Goal: Task Accomplishment & Management: Use online tool/utility

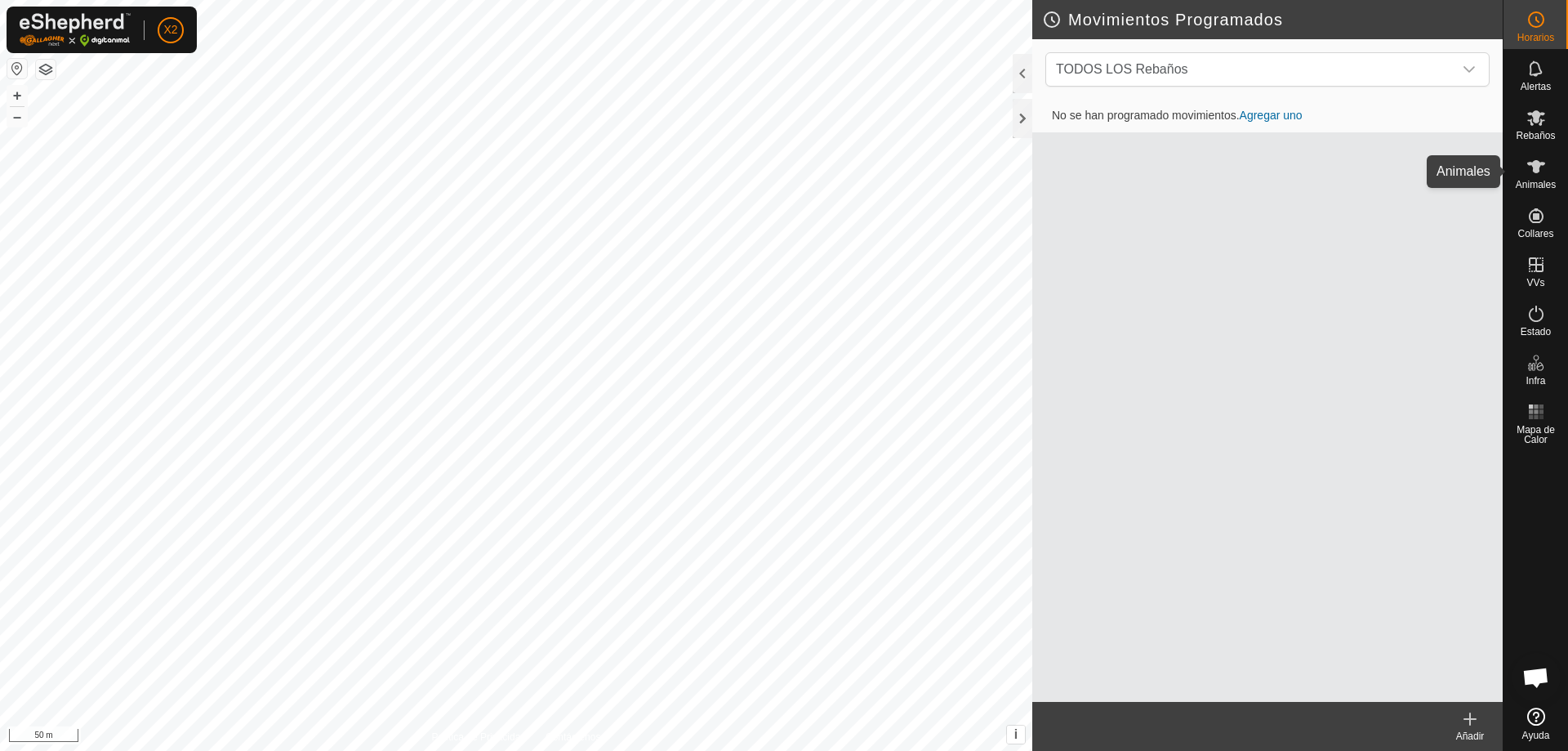
click at [1534, 167] on icon at bounding box center [1536, 167] width 18 height 13
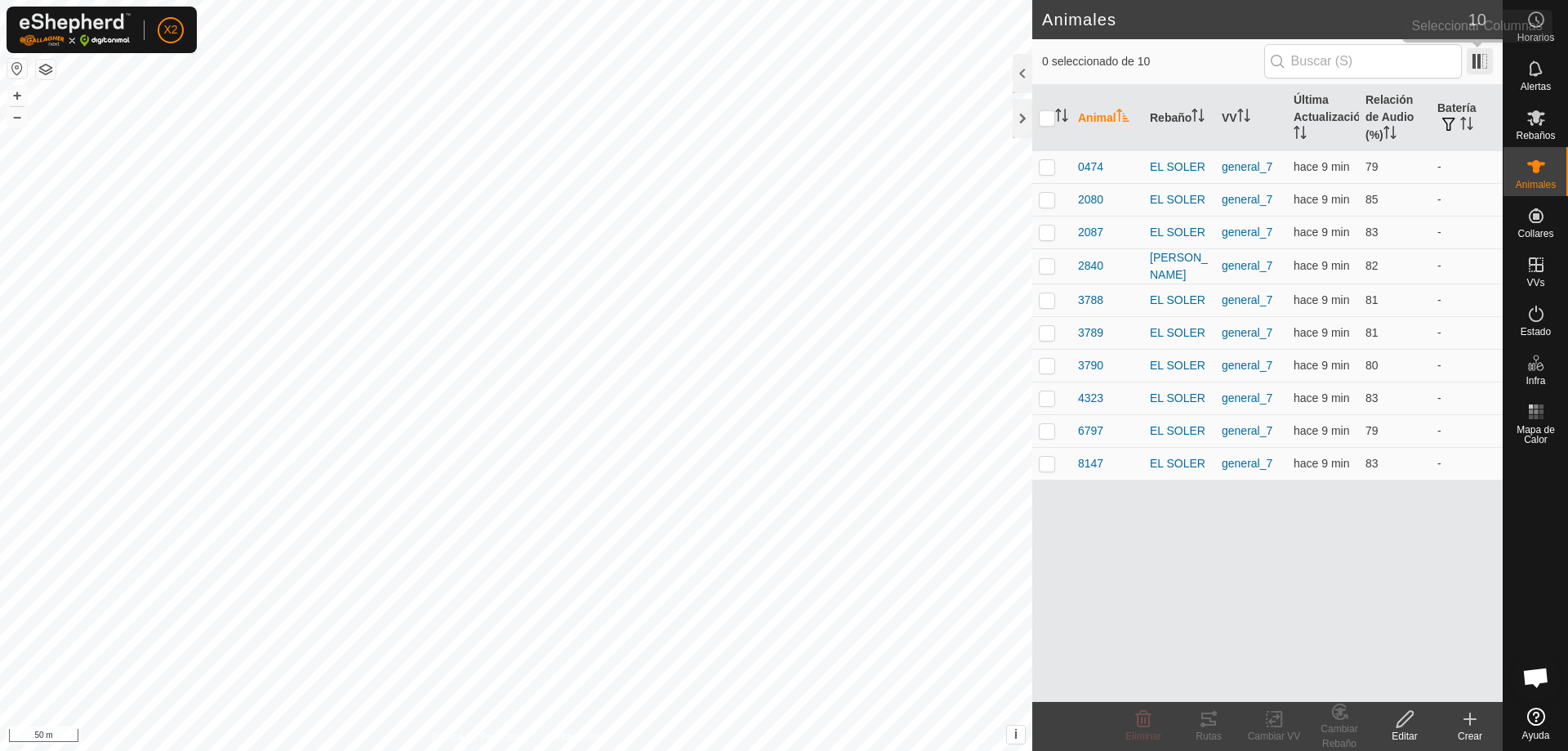
click at [1484, 69] on span at bounding box center [1480, 61] width 26 height 26
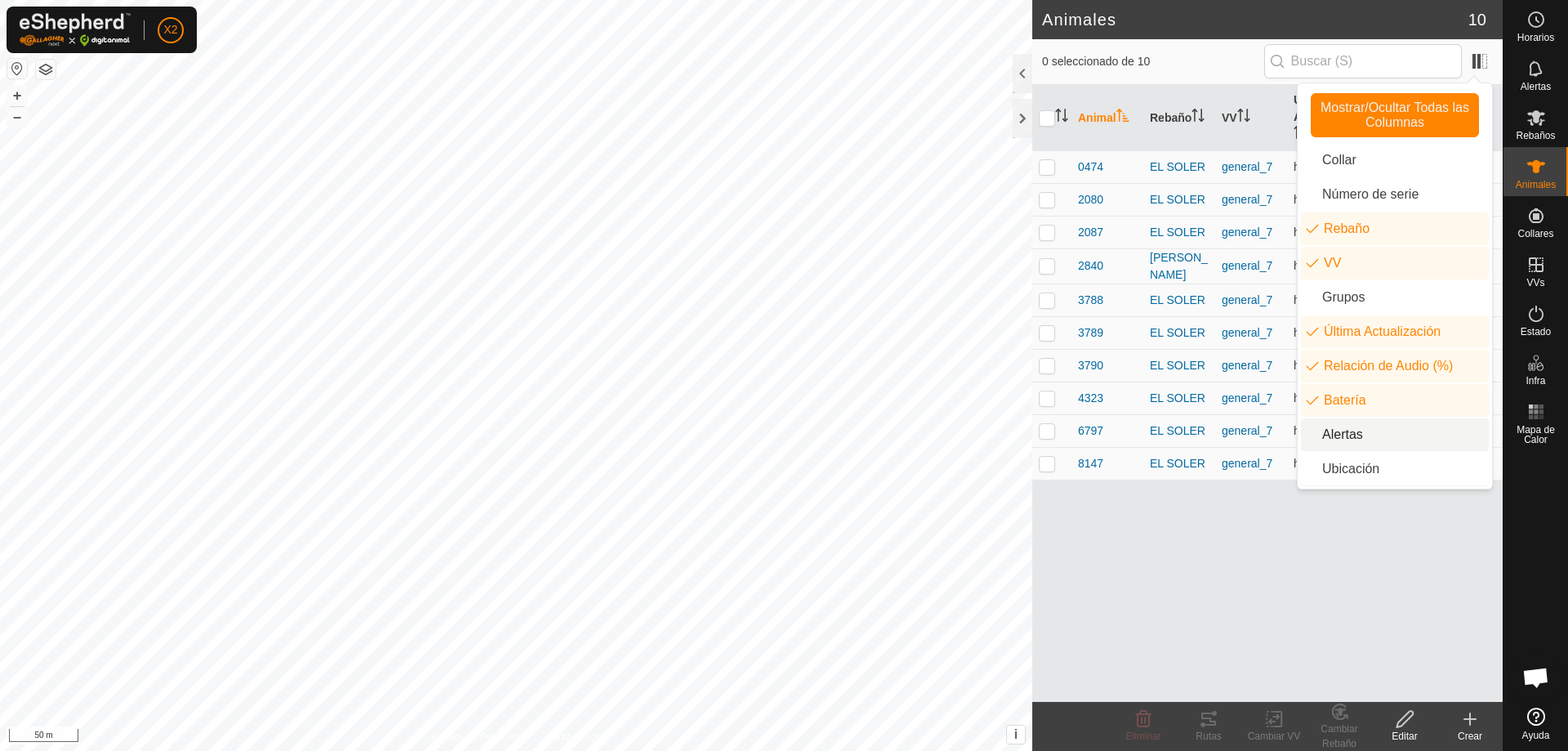
click at [1367, 441] on li "Alertas" at bounding box center [1394, 434] width 187 height 32
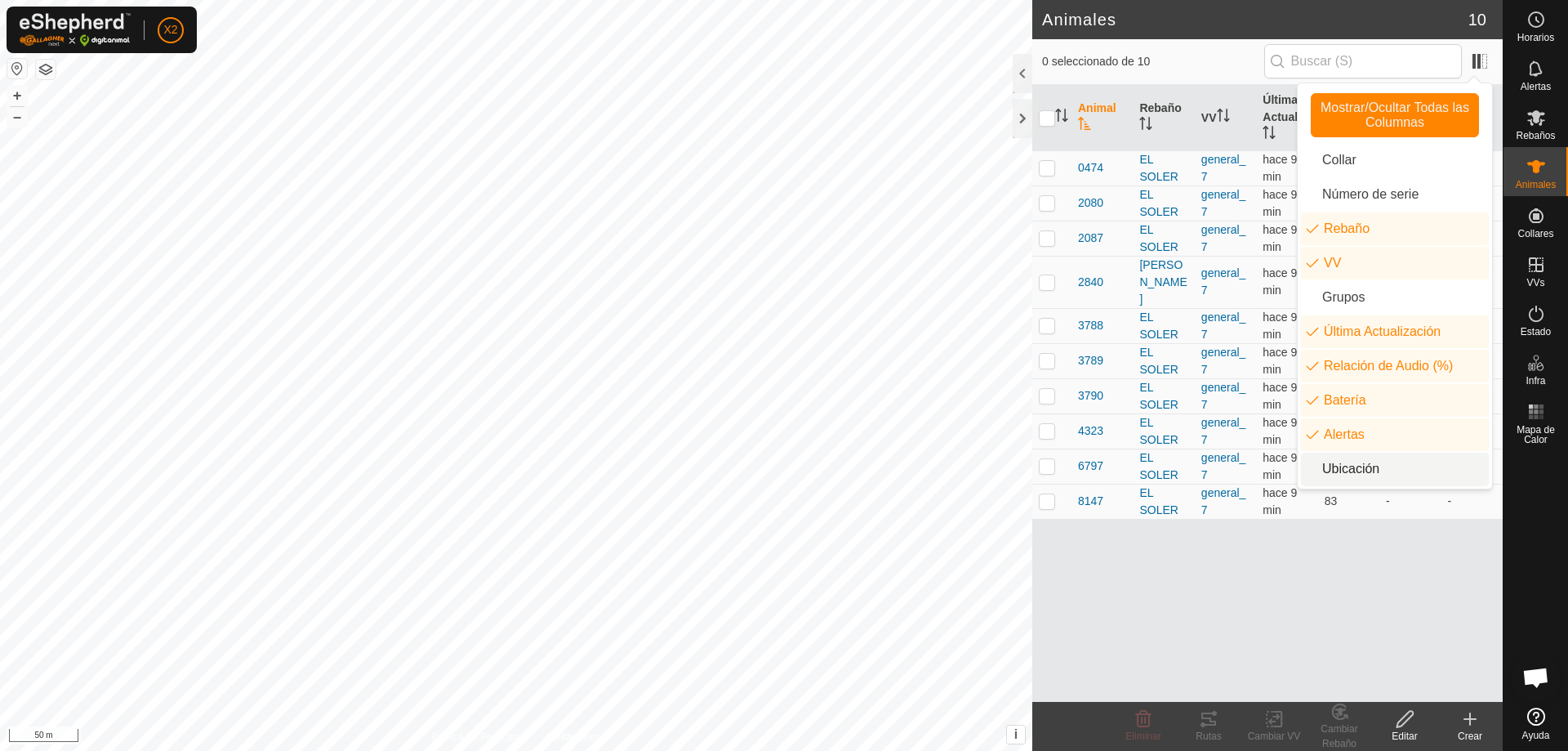
click at [1390, 525] on div "Animal Rebaño VV Última Actualización Relación de Audio (%) Batería Alertas 047…" at bounding box center [1267, 394] width 470 height 617
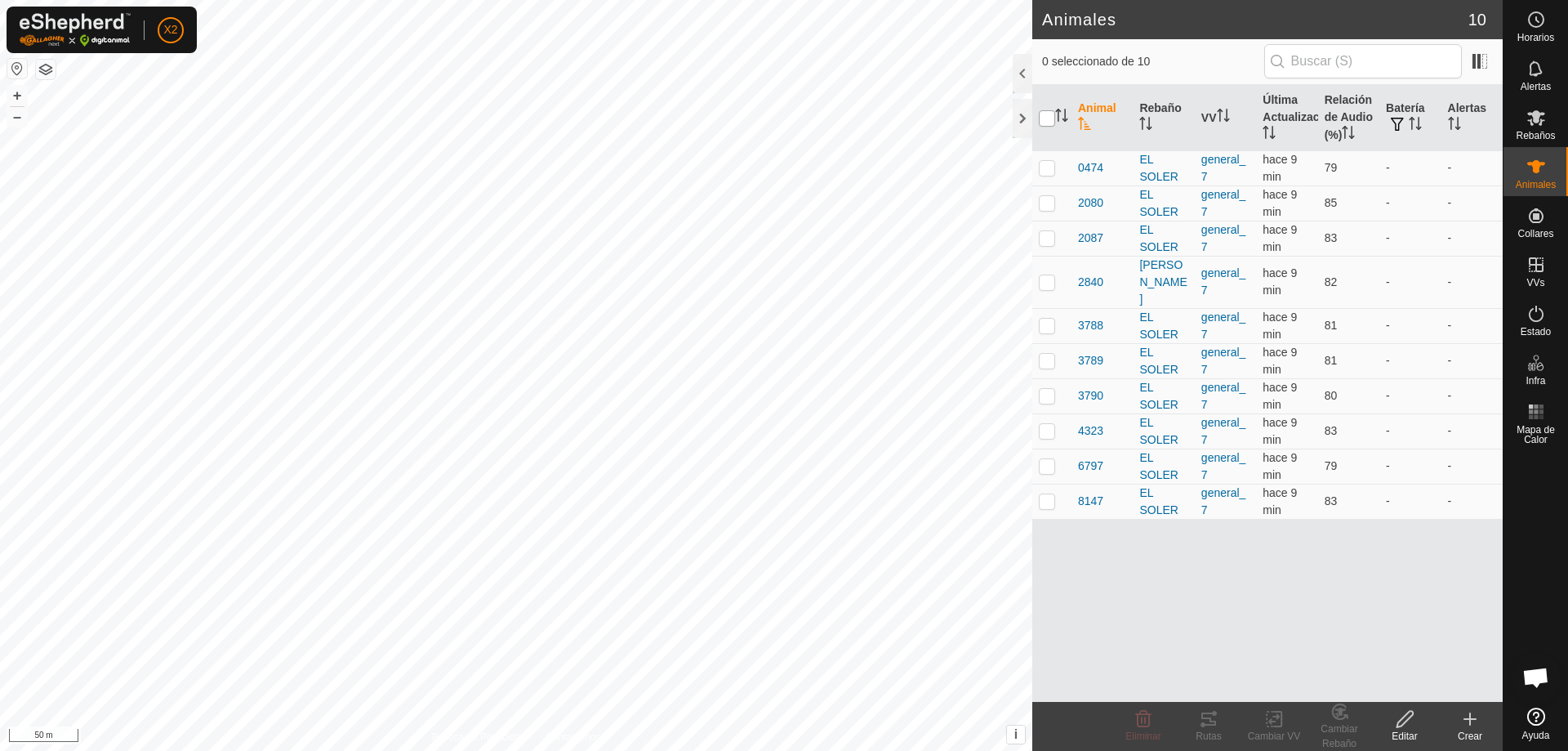
click at [1050, 124] on input "checkbox" at bounding box center [1047, 119] width 17 height 17
checkbox input "true"
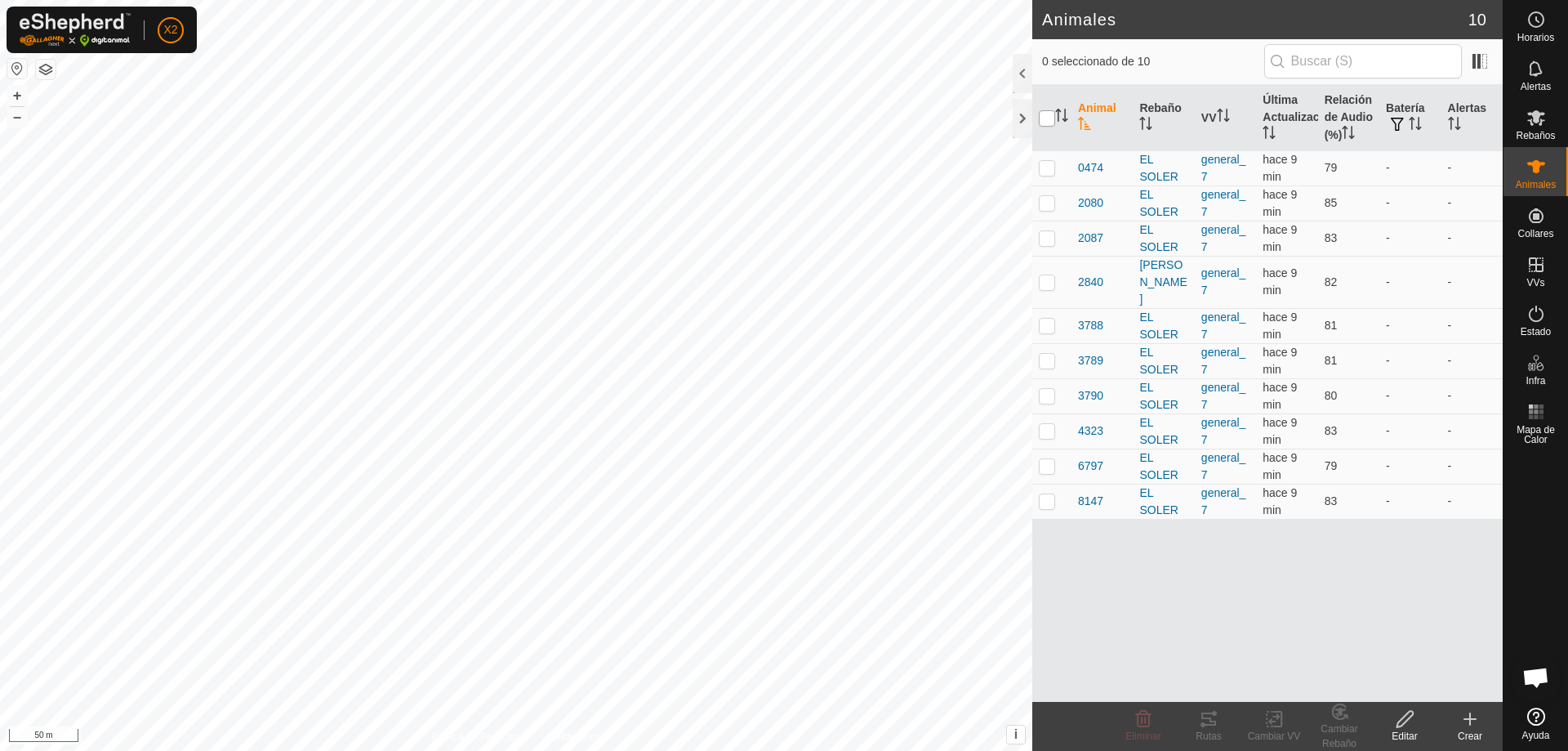
checkbox input "true"
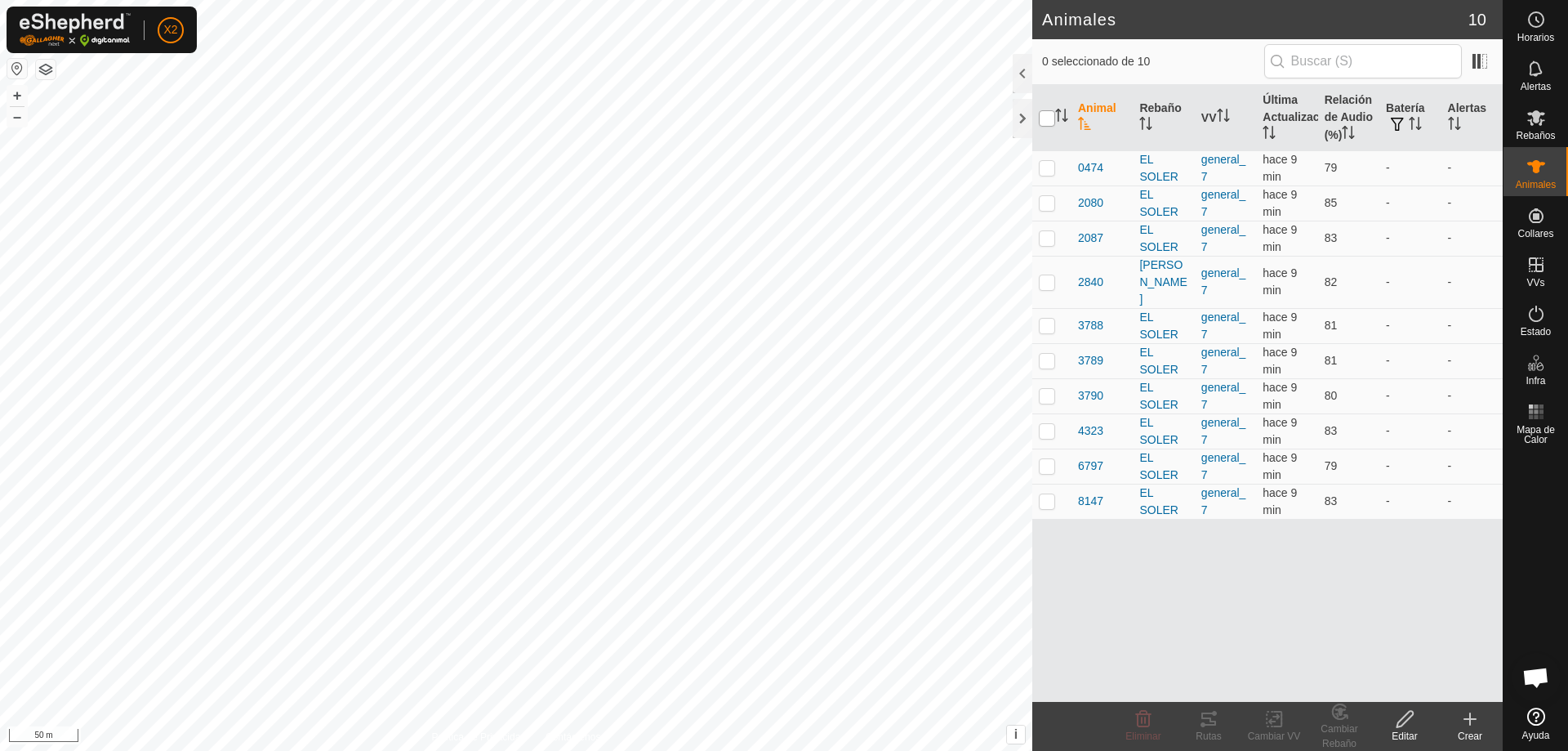
checkbox input "true"
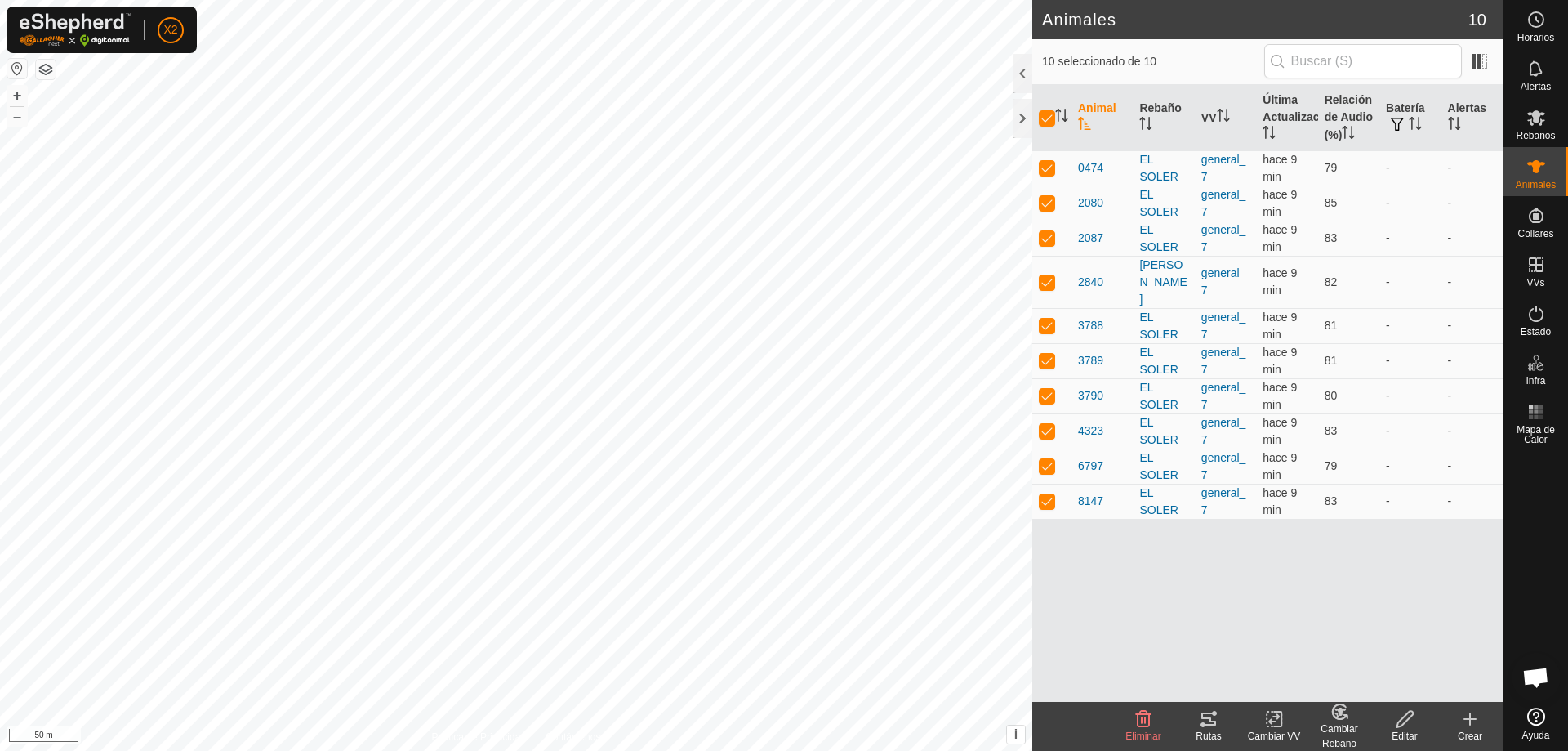
click at [1212, 724] on icon at bounding box center [1209, 719] width 15 height 13
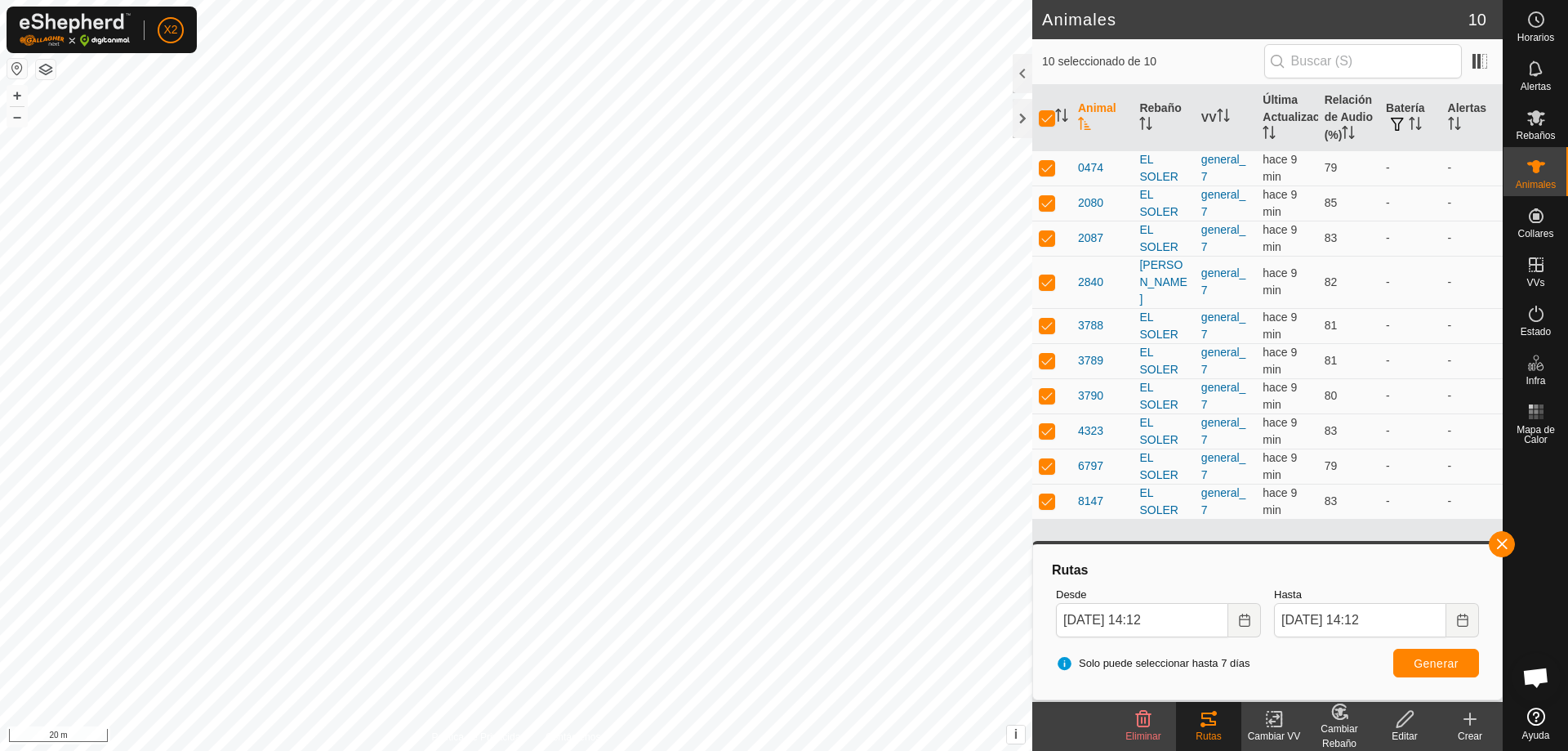
click at [638, 750] on html "X2 Horarios Alertas Rebaños Animales Collares VVs Estado Infra Mapa de Calor Ay…" at bounding box center [784, 375] width 1568 height 751
click at [1246, 618] on icon "Choose Date" at bounding box center [1243, 620] width 10 height 13
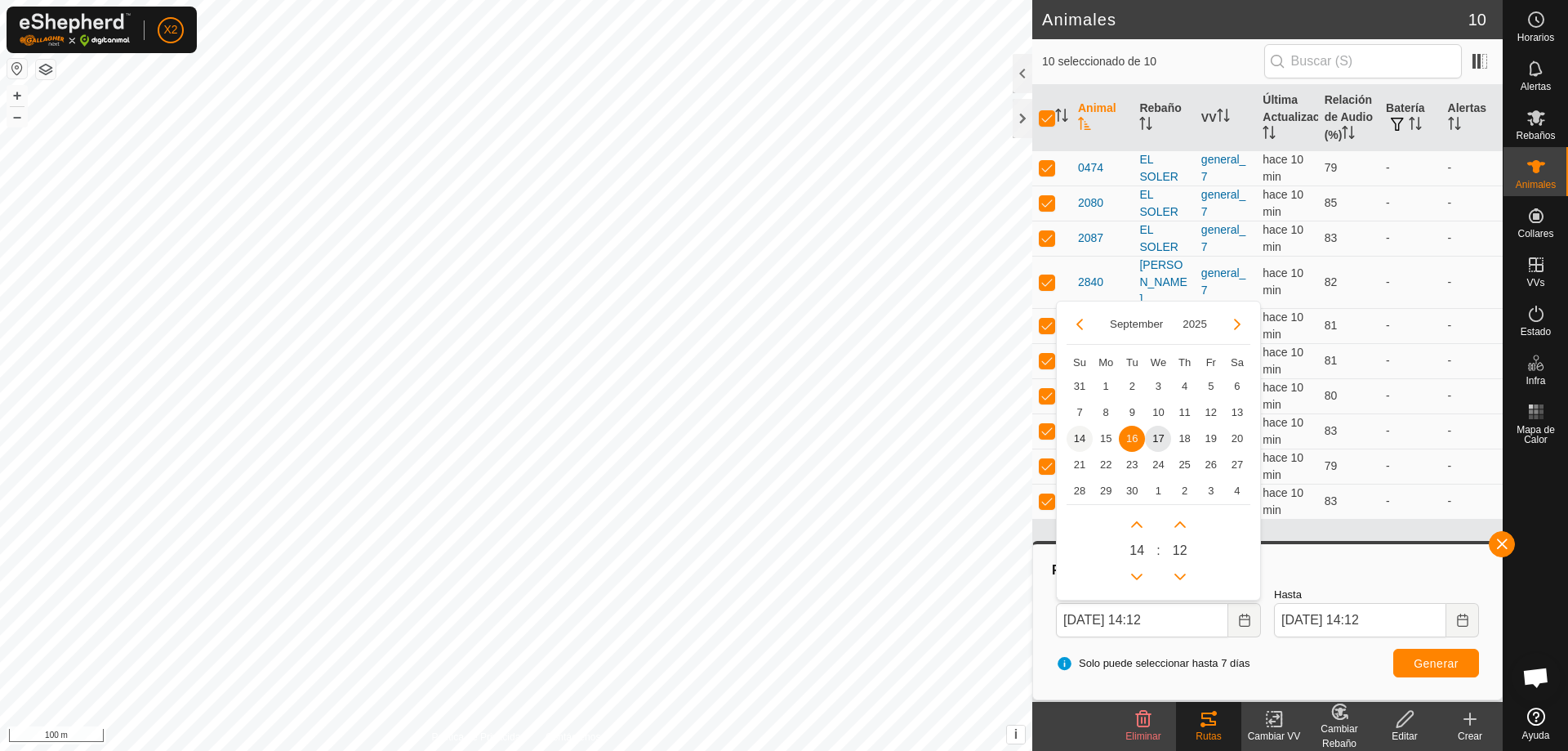
click at [1082, 437] on span "14" at bounding box center [1080, 439] width 26 height 26
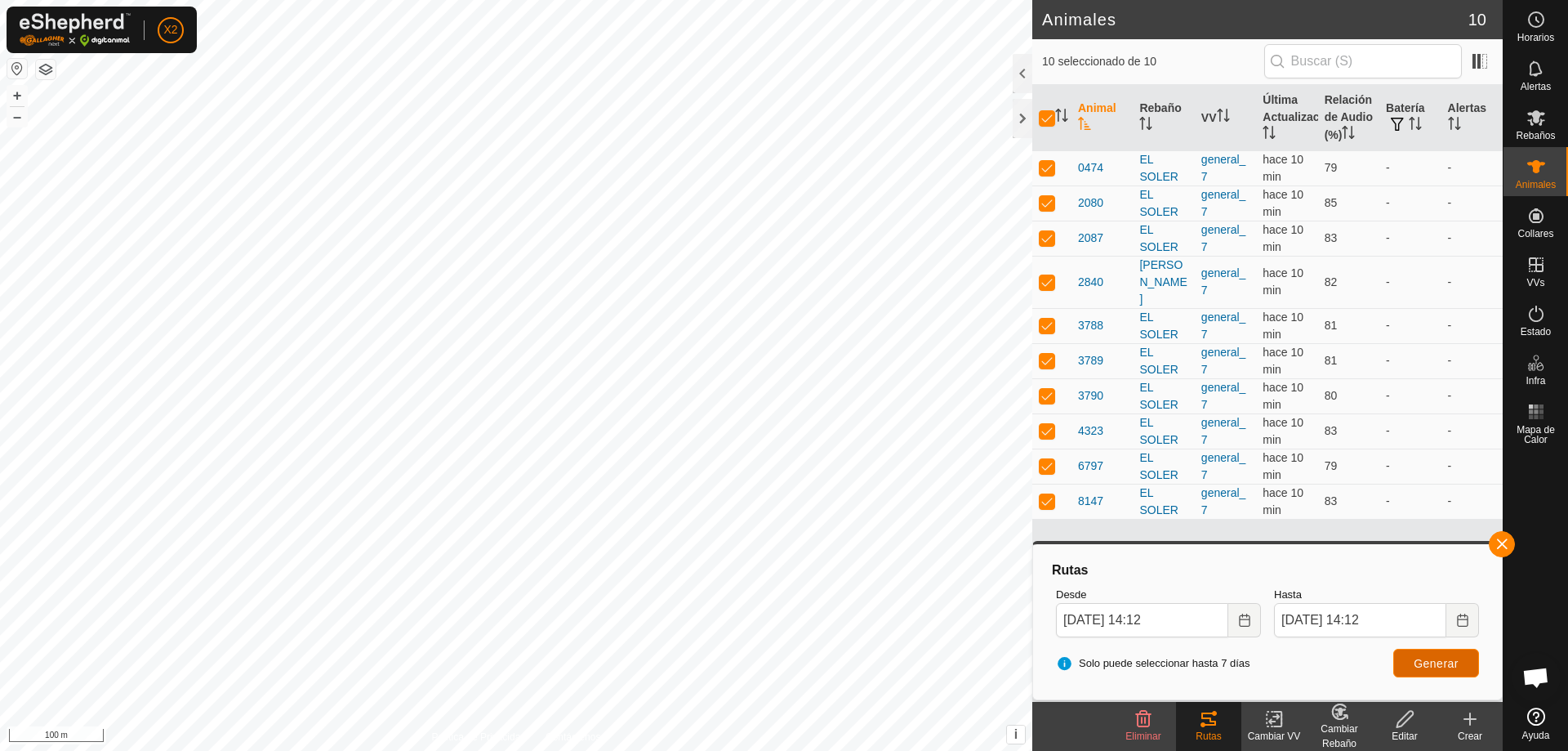
click at [1416, 659] on span "Generar" at bounding box center [1436, 664] width 45 height 13
click at [1234, 627] on button "Choose Date" at bounding box center [1244, 620] width 32 height 34
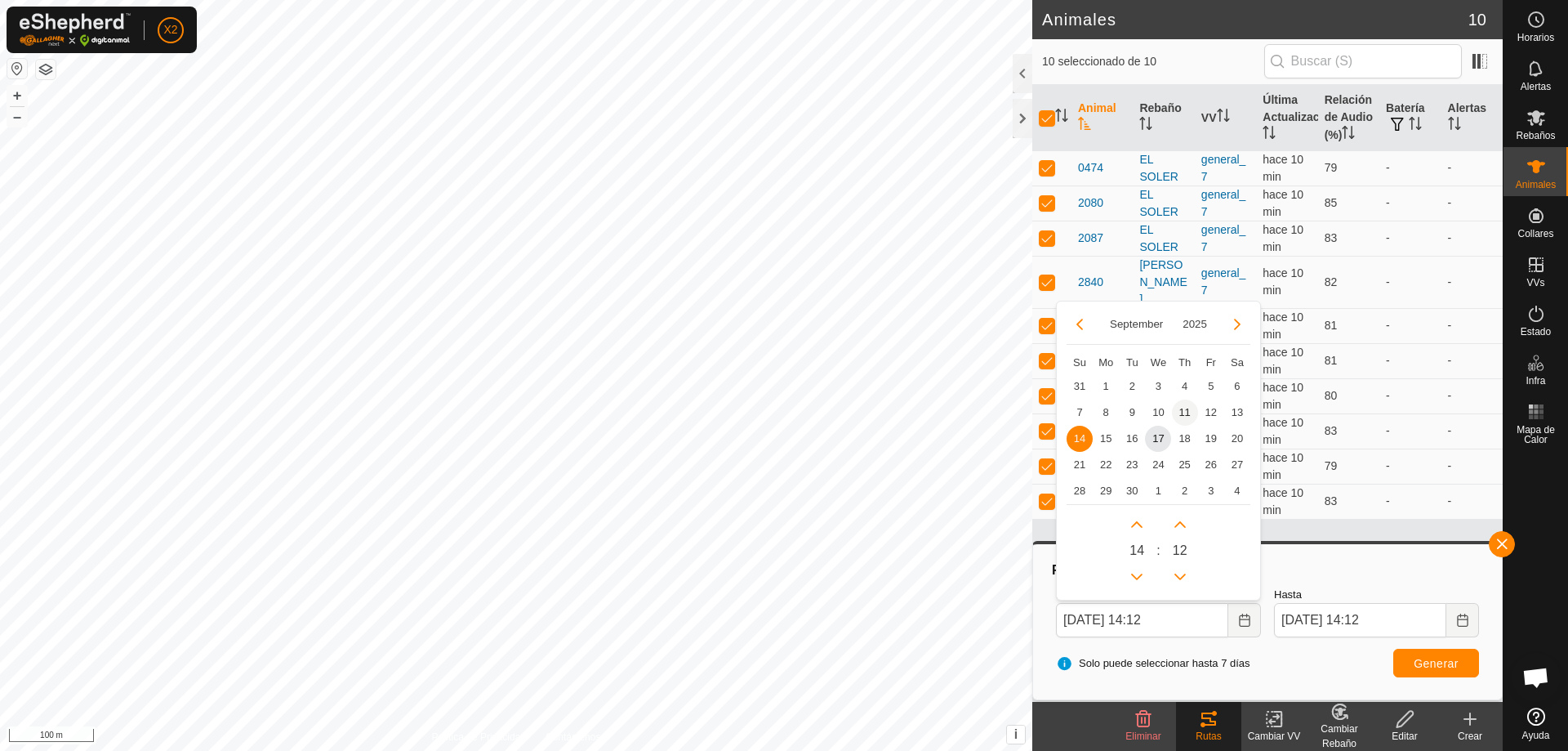
click at [1191, 409] on span "11" at bounding box center [1185, 412] width 26 height 26
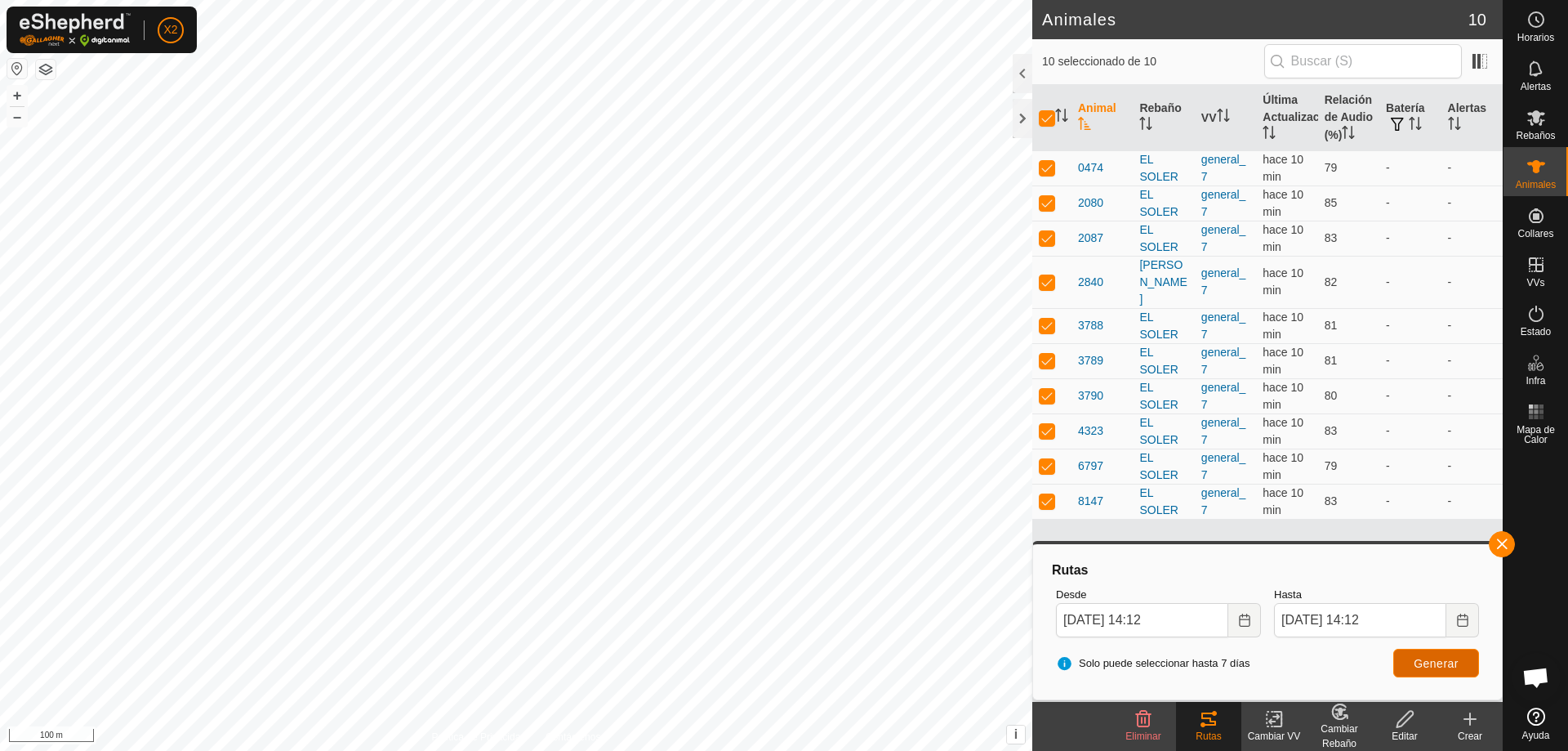
click at [1408, 659] on button "Generar" at bounding box center [1436, 663] width 85 height 29
click at [1250, 624] on icon "Choose Date" at bounding box center [1243, 620] width 10 height 13
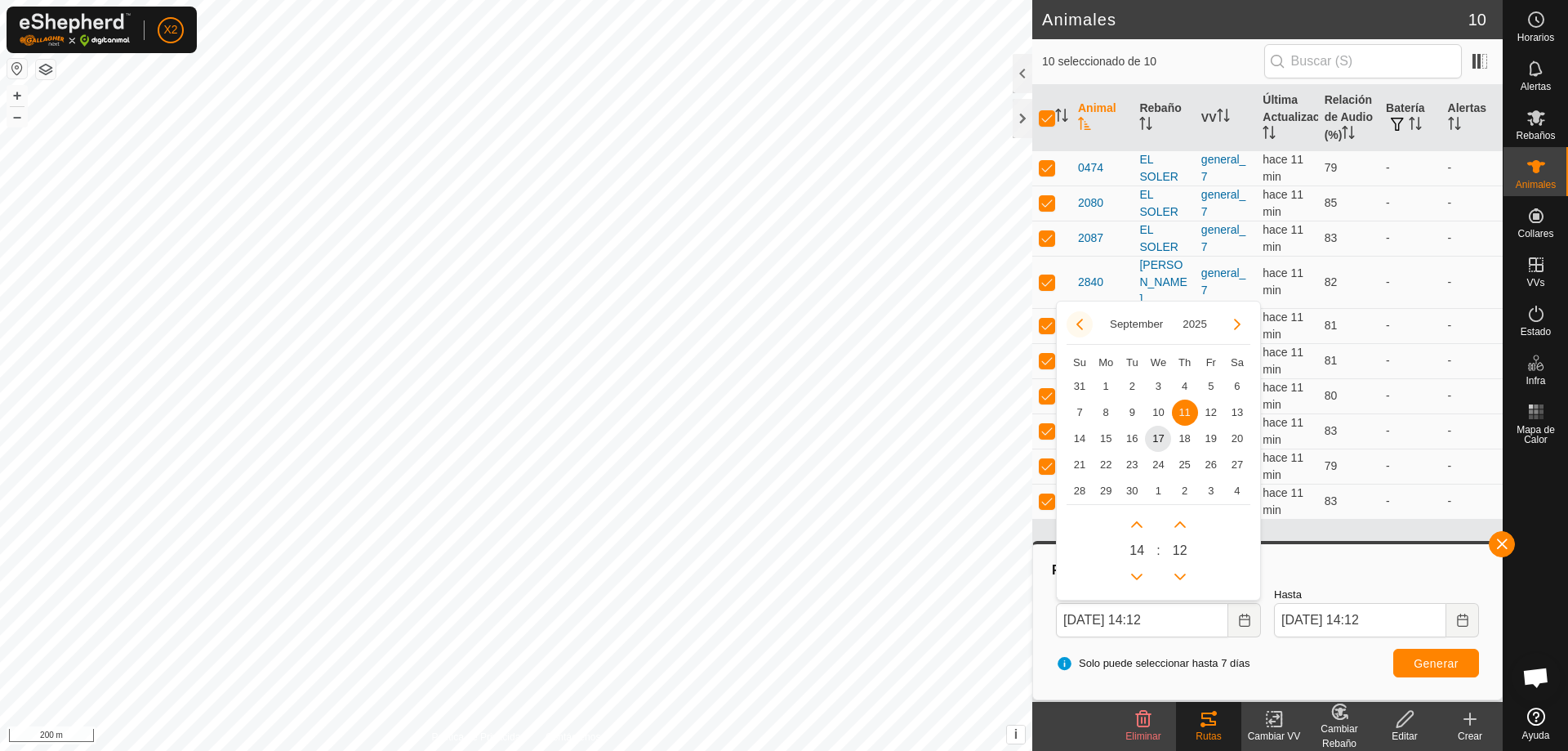
click at [1080, 327] on button "Previous Month" at bounding box center [1080, 324] width 26 height 26
click at [1074, 412] on span "6" at bounding box center [1080, 412] width 26 height 26
type input "[DATE] 14:12"
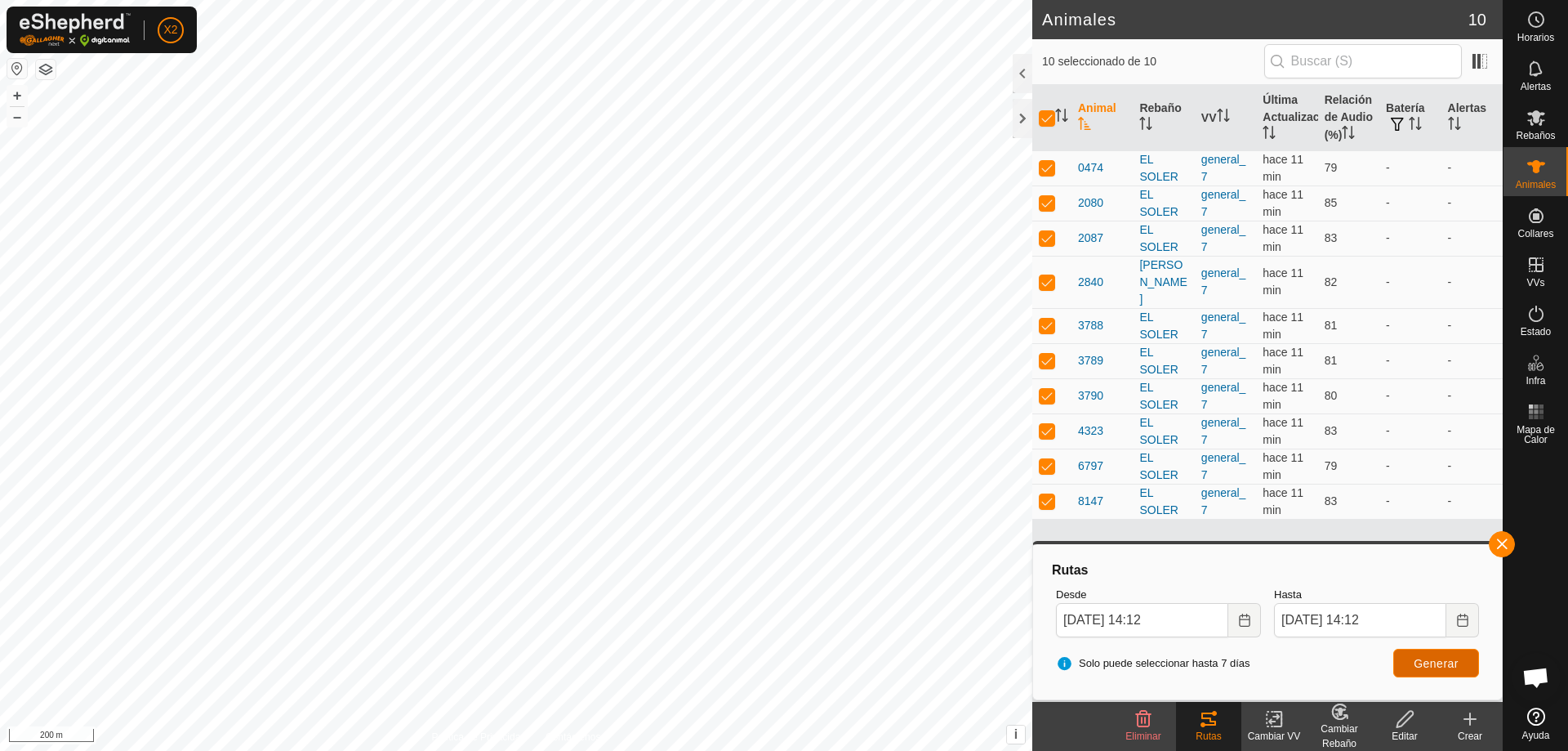
click at [1459, 668] on button "Generar" at bounding box center [1436, 663] width 85 height 29
click at [1253, 621] on button "Choose Date" at bounding box center [1244, 620] width 32 height 34
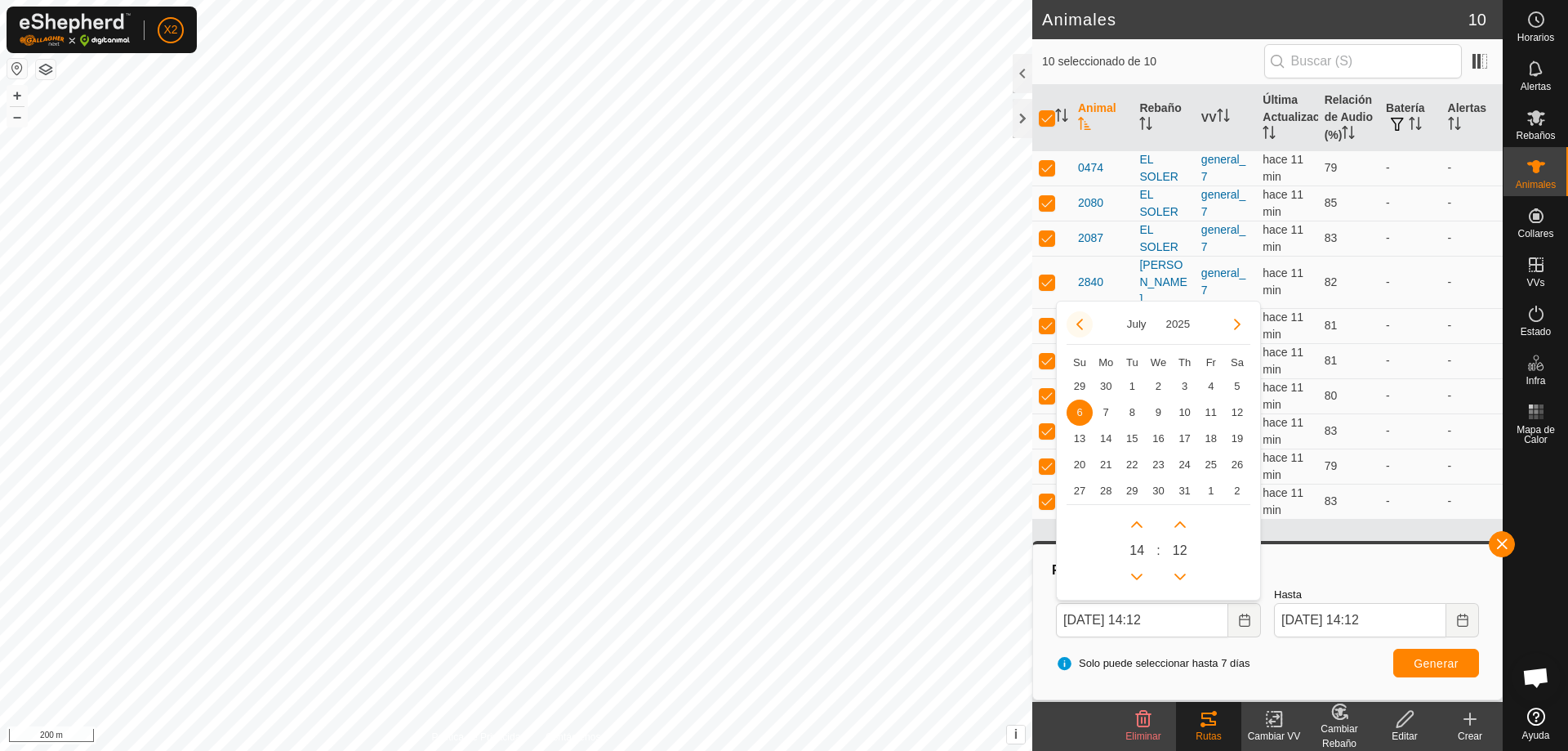
click at [1083, 317] on button "Previous Month" at bounding box center [1080, 324] width 26 height 26
click at [1082, 321] on button "Previous Month" at bounding box center [1080, 324] width 26 height 26
click at [1083, 415] on span "2" at bounding box center [1080, 412] width 26 height 26
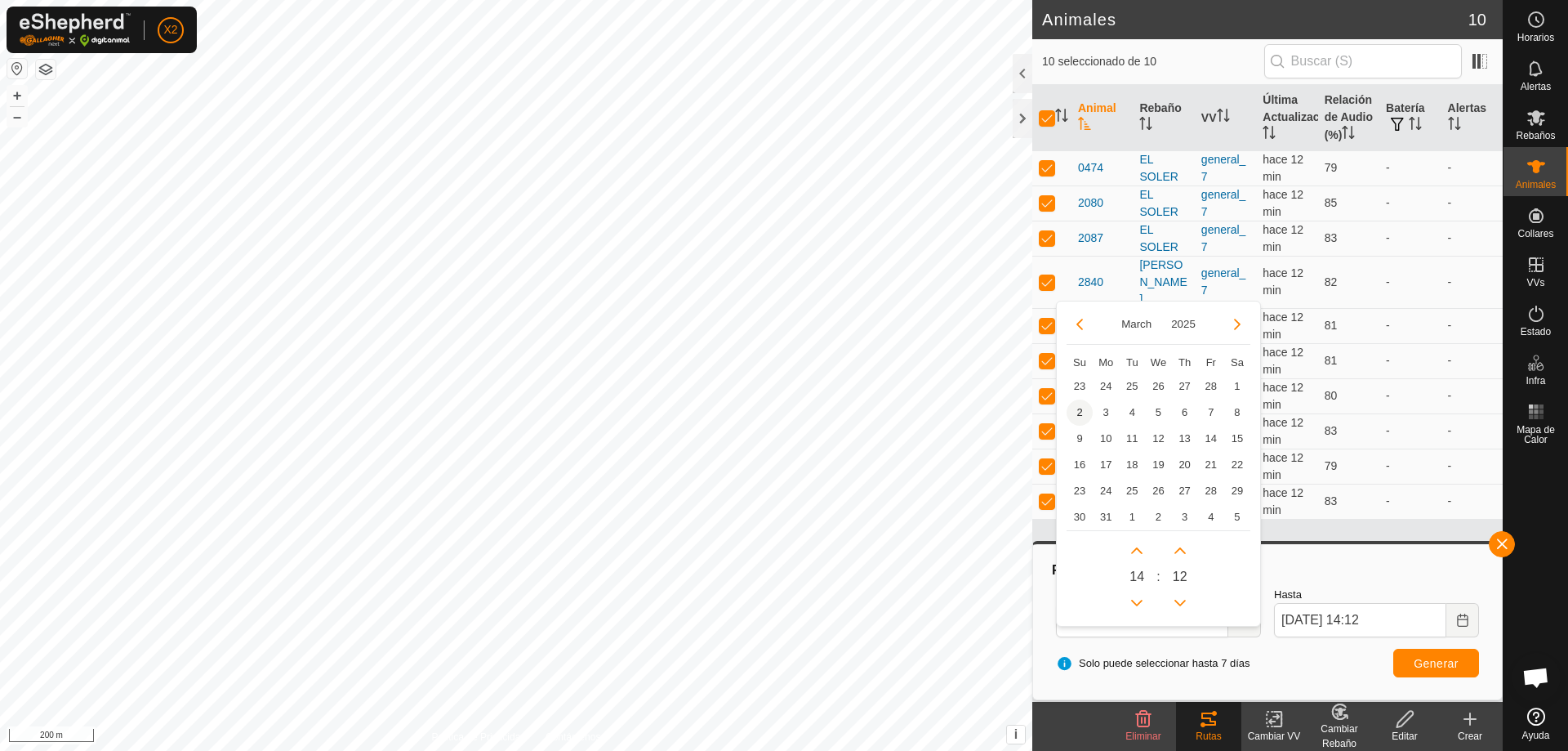
type input "[DATE] 14:12"
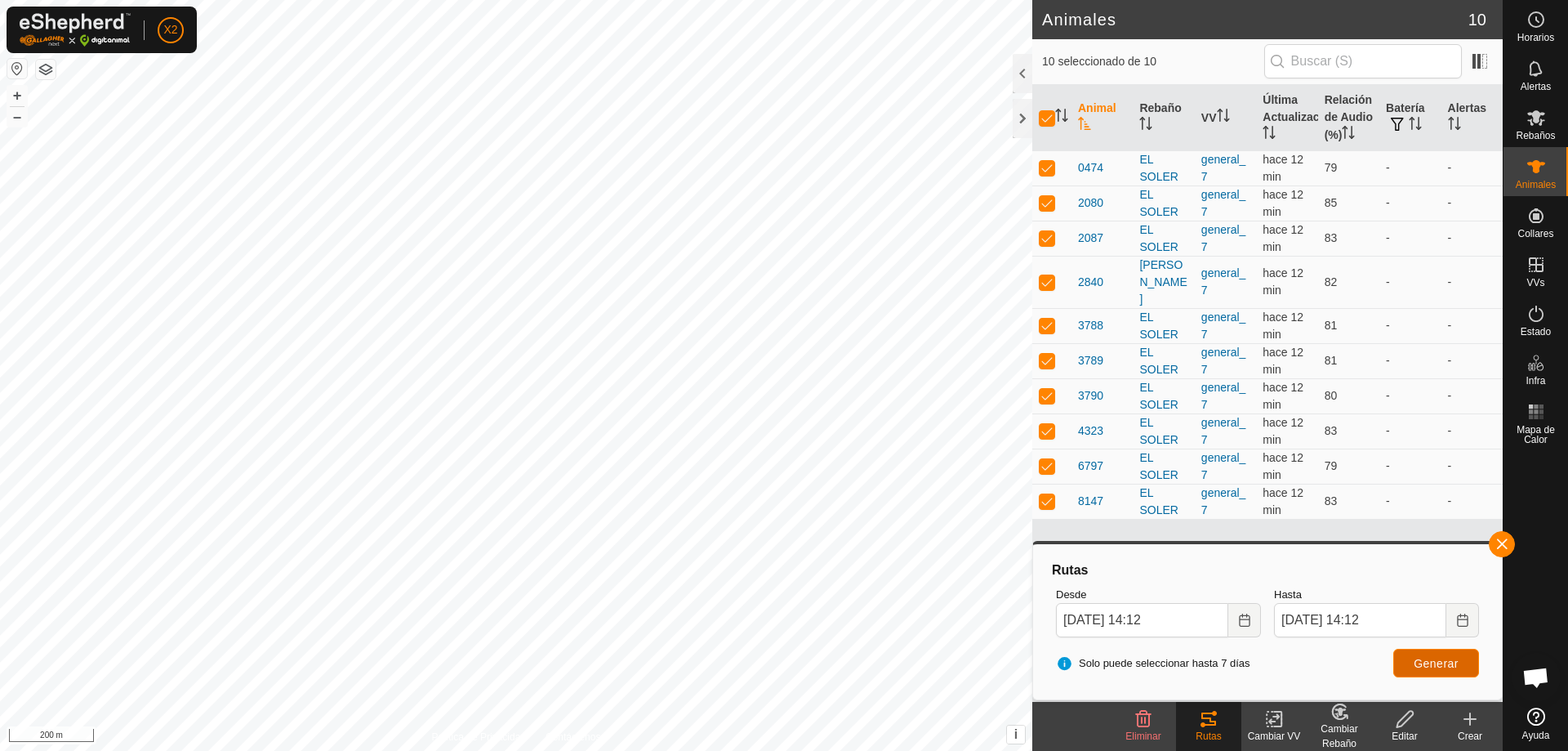
click at [1432, 666] on span "Generar" at bounding box center [1436, 664] width 45 height 13
click at [1250, 618] on icon "Choose Date" at bounding box center [1243, 620] width 10 height 13
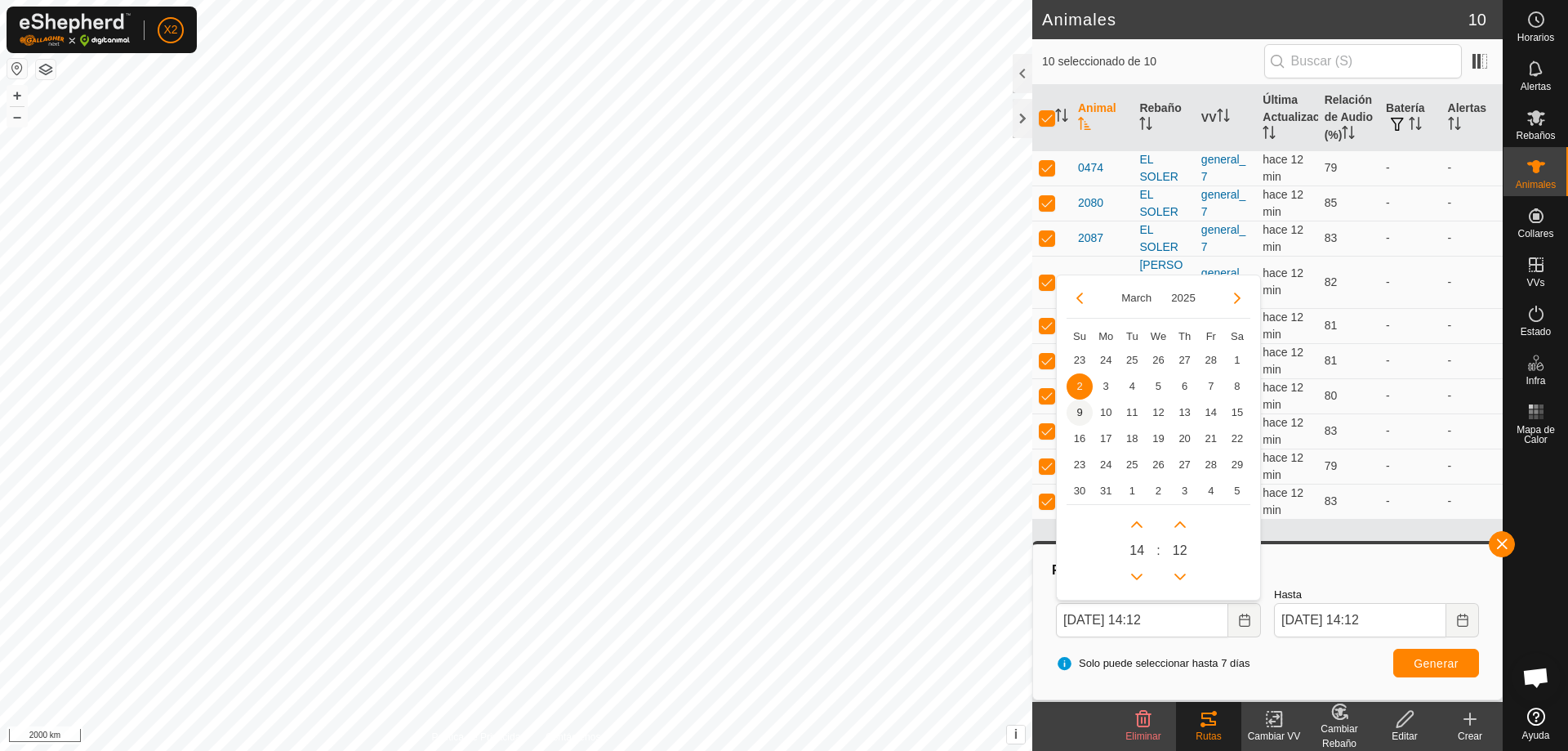
click at [1082, 410] on span "9" at bounding box center [1080, 412] width 26 height 26
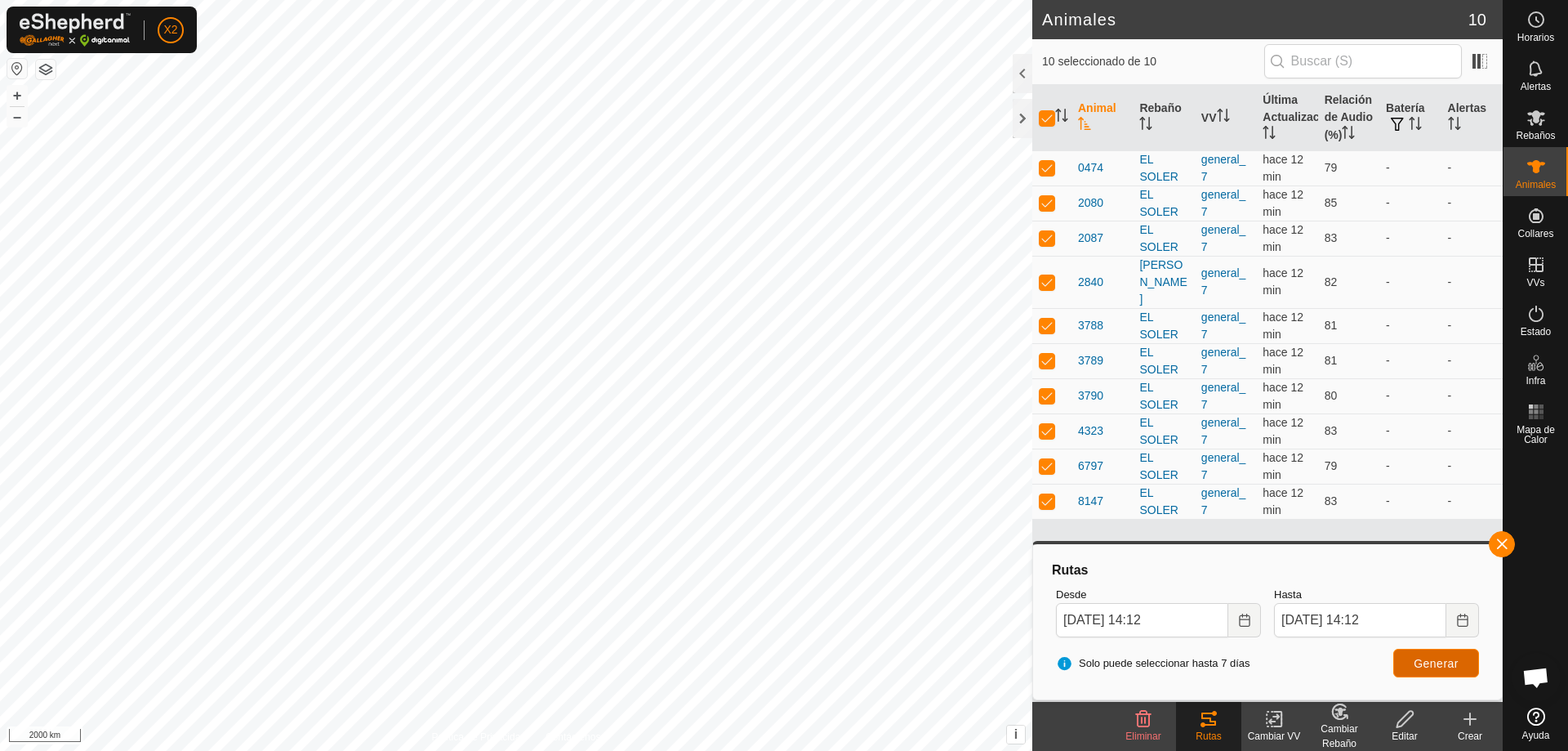
click at [1441, 666] on span "Generar" at bounding box center [1436, 664] width 45 height 13
click at [1248, 621] on icon "Choose Date" at bounding box center [1245, 620] width 13 height 13
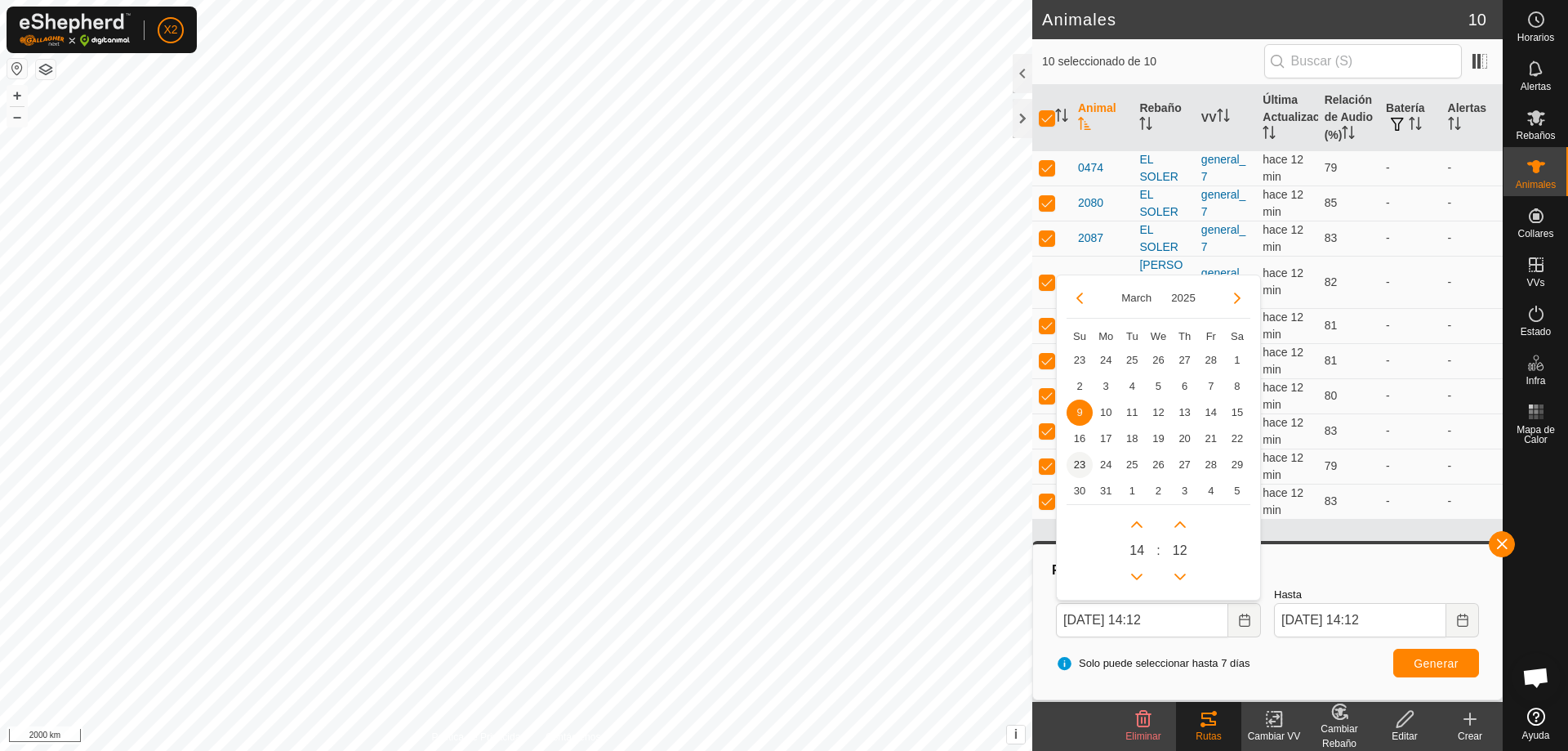
click at [1082, 468] on span "23" at bounding box center [1080, 465] width 26 height 26
type input "[DATE] 14:12"
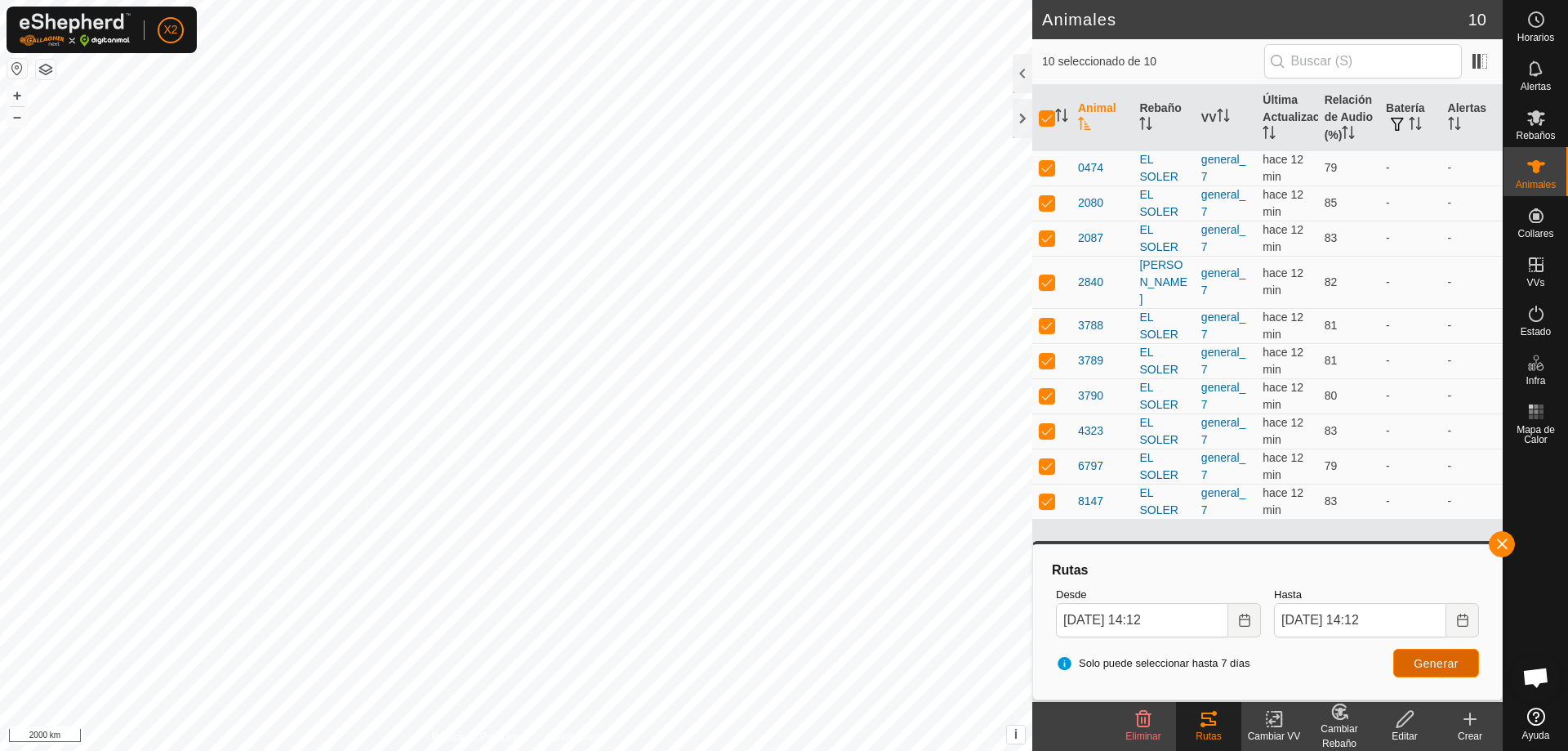
click at [1454, 653] on button "Generar" at bounding box center [1436, 663] width 85 height 29
click at [1246, 614] on icon "Choose Date" at bounding box center [1245, 620] width 13 height 13
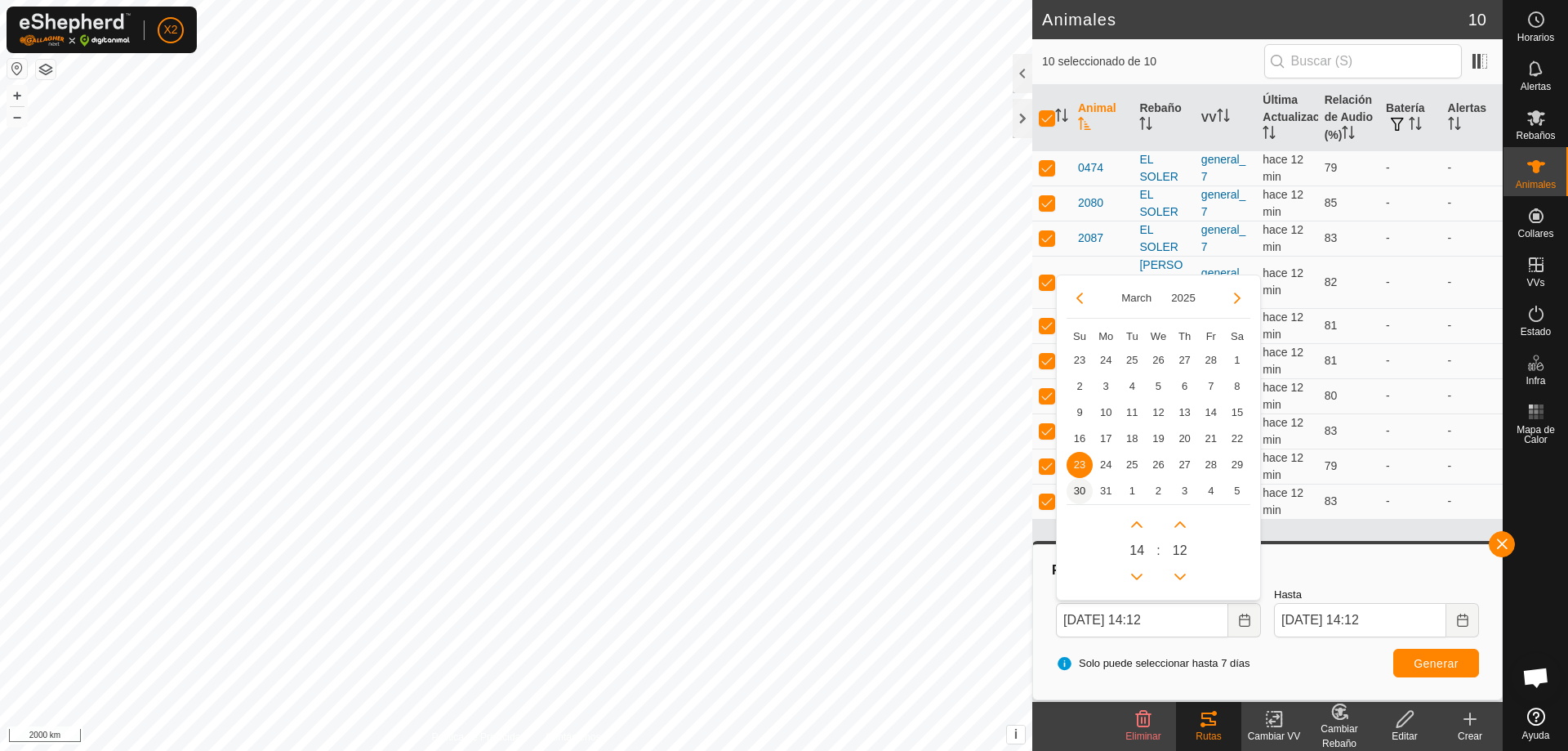
click at [1084, 486] on span "30" at bounding box center [1080, 491] width 26 height 26
type input "[DATE] 14:12"
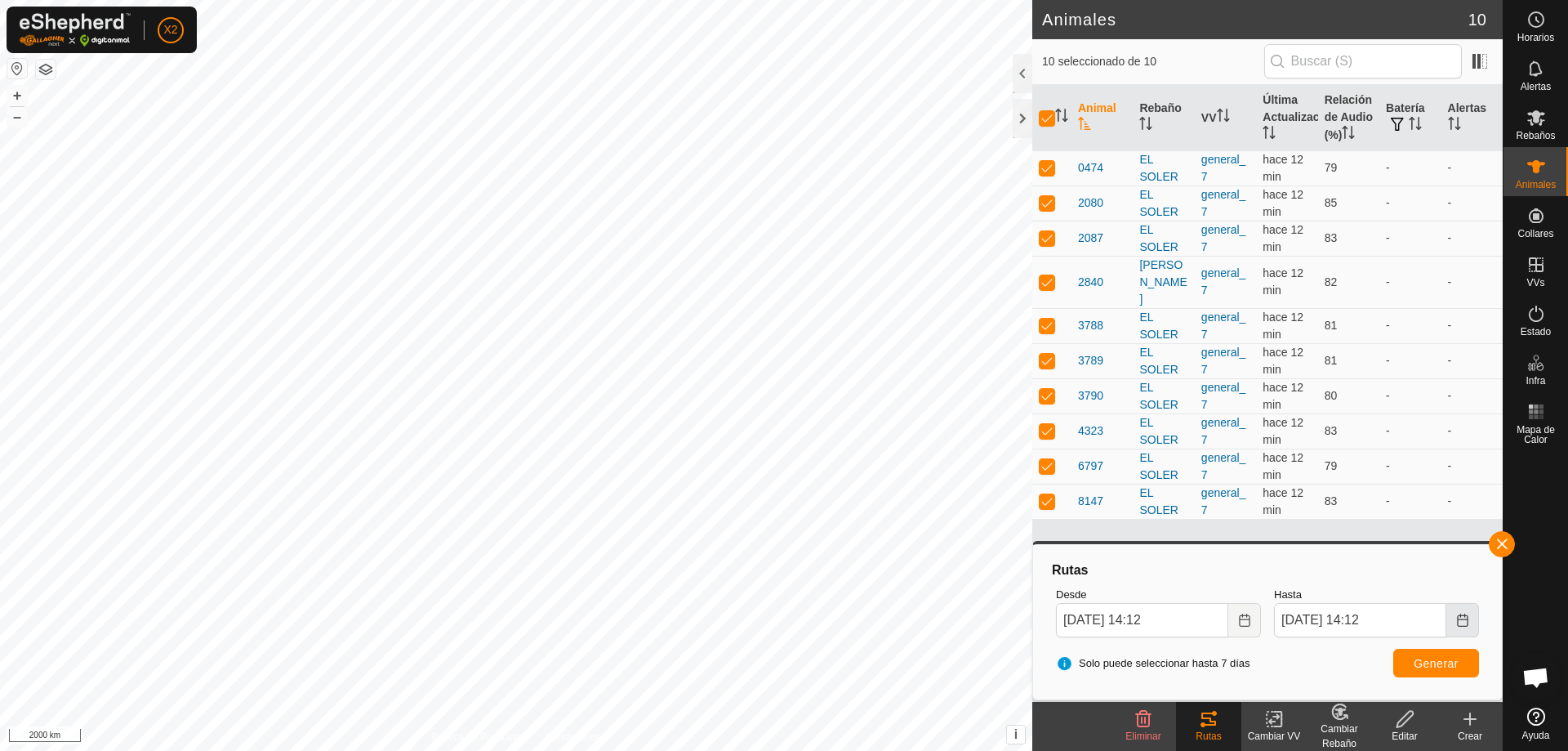
click at [1465, 619] on icon "Choose Date" at bounding box center [1462, 620] width 10 height 13
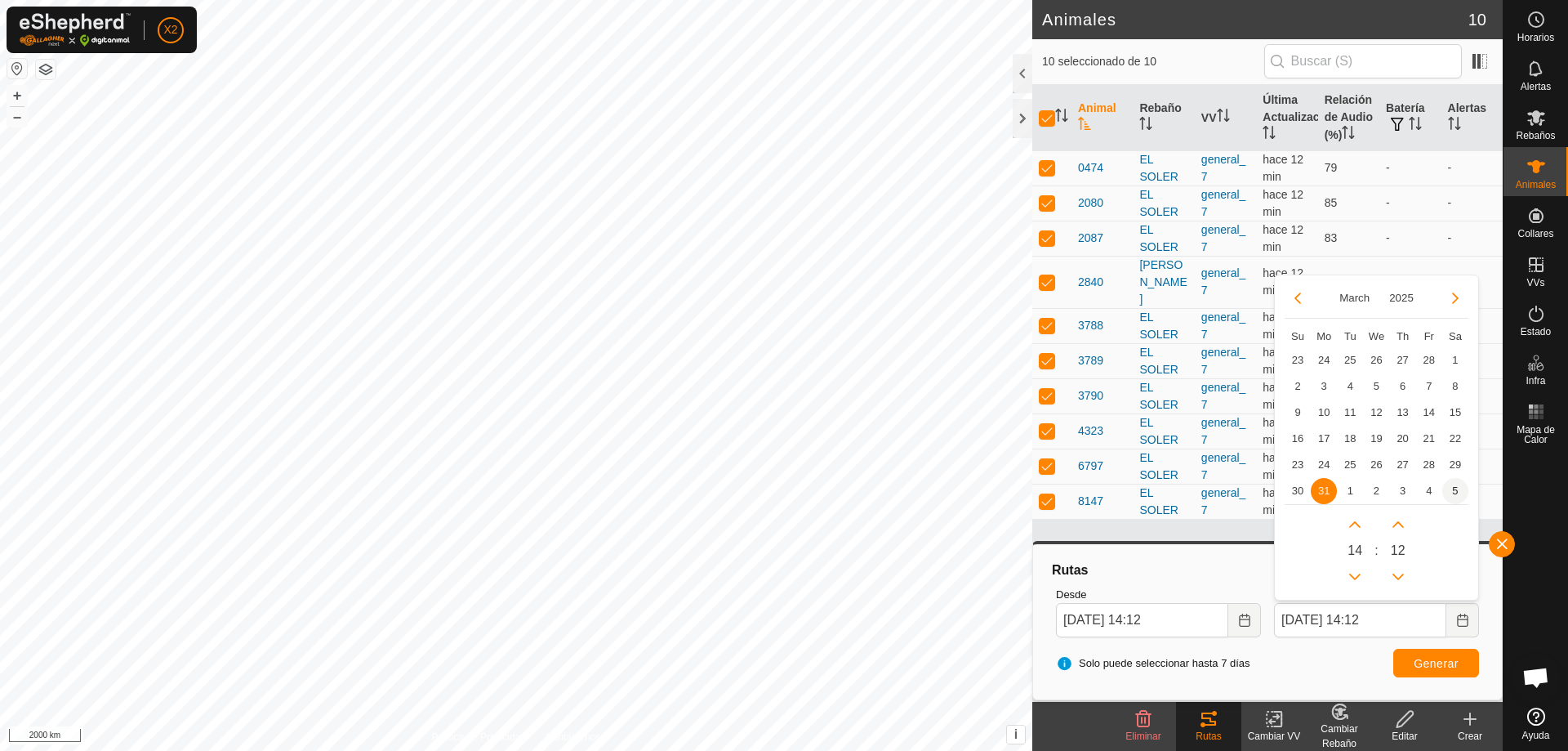
click at [1450, 487] on span "5" at bounding box center [1456, 491] width 26 height 26
type input "[DATE] 14:12"
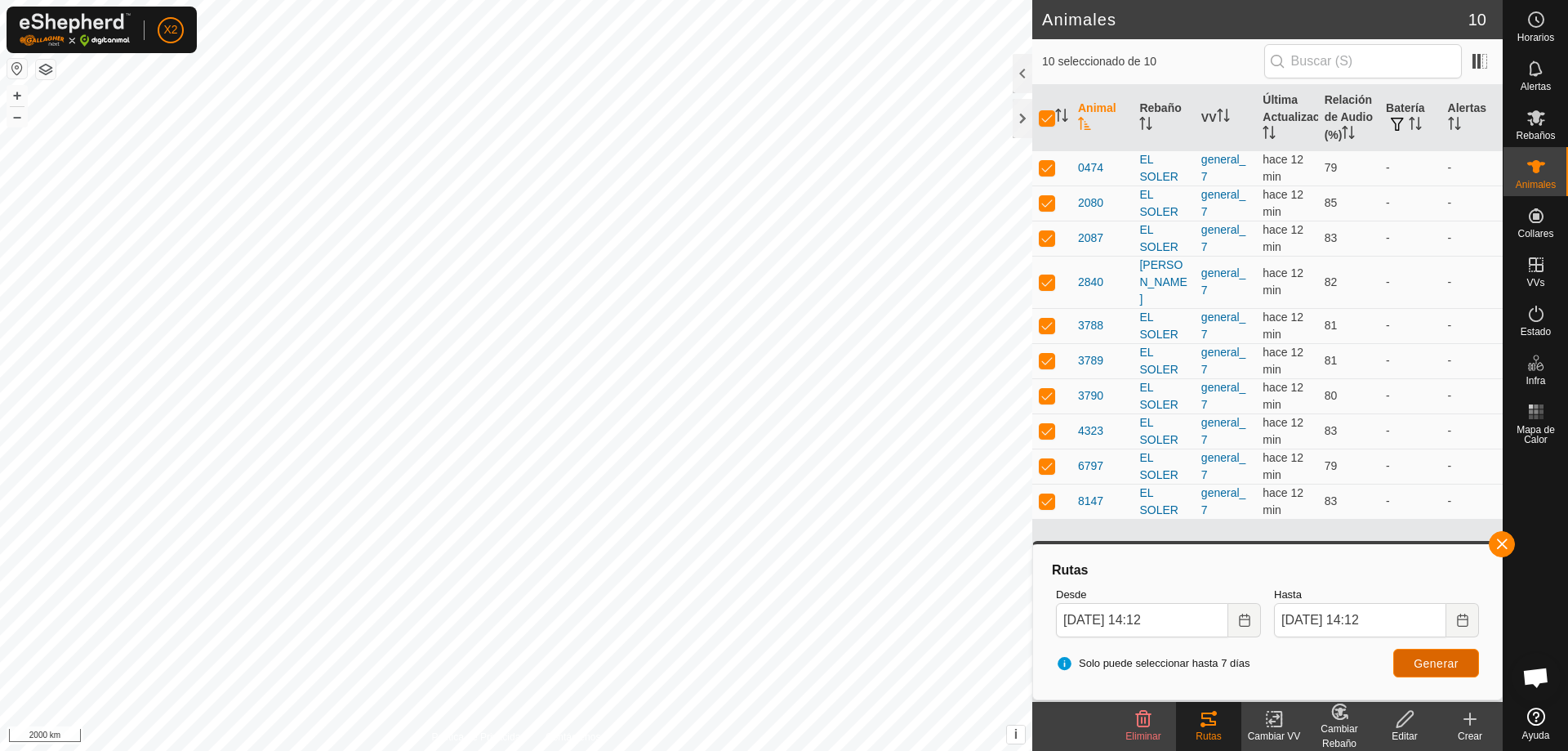
click at [1449, 665] on span "Generar" at bounding box center [1436, 664] width 45 height 13
click at [1242, 622] on icon "Choose Date" at bounding box center [1245, 620] width 13 height 13
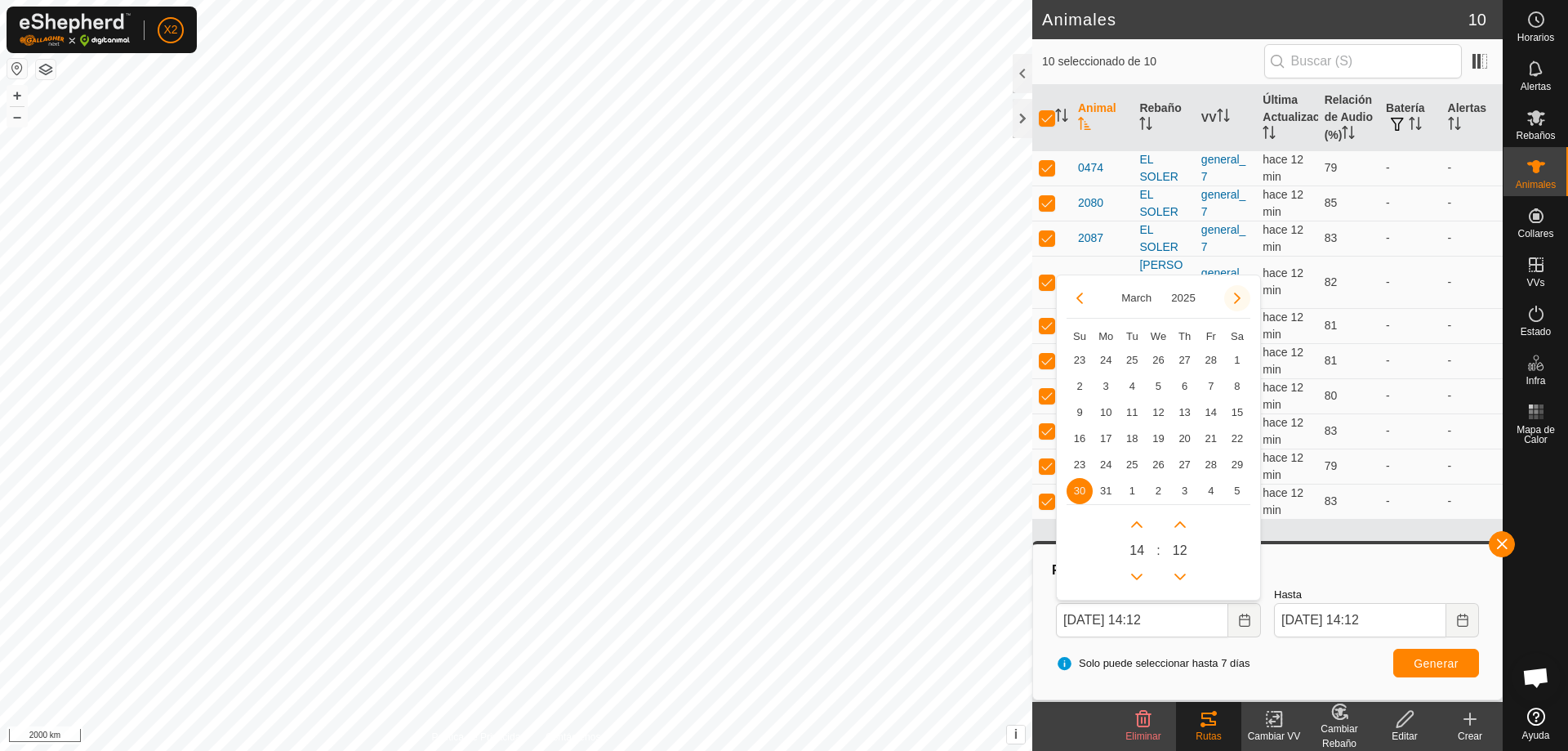
click at [1232, 297] on button "Next Month" at bounding box center [1238, 298] width 26 height 26
click at [1233, 297] on button "Next Month" at bounding box center [1238, 298] width 26 height 26
click at [1078, 357] on span "27" at bounding box center [1080, 360] width 26 height 26
type input "[DATE] 14:12"
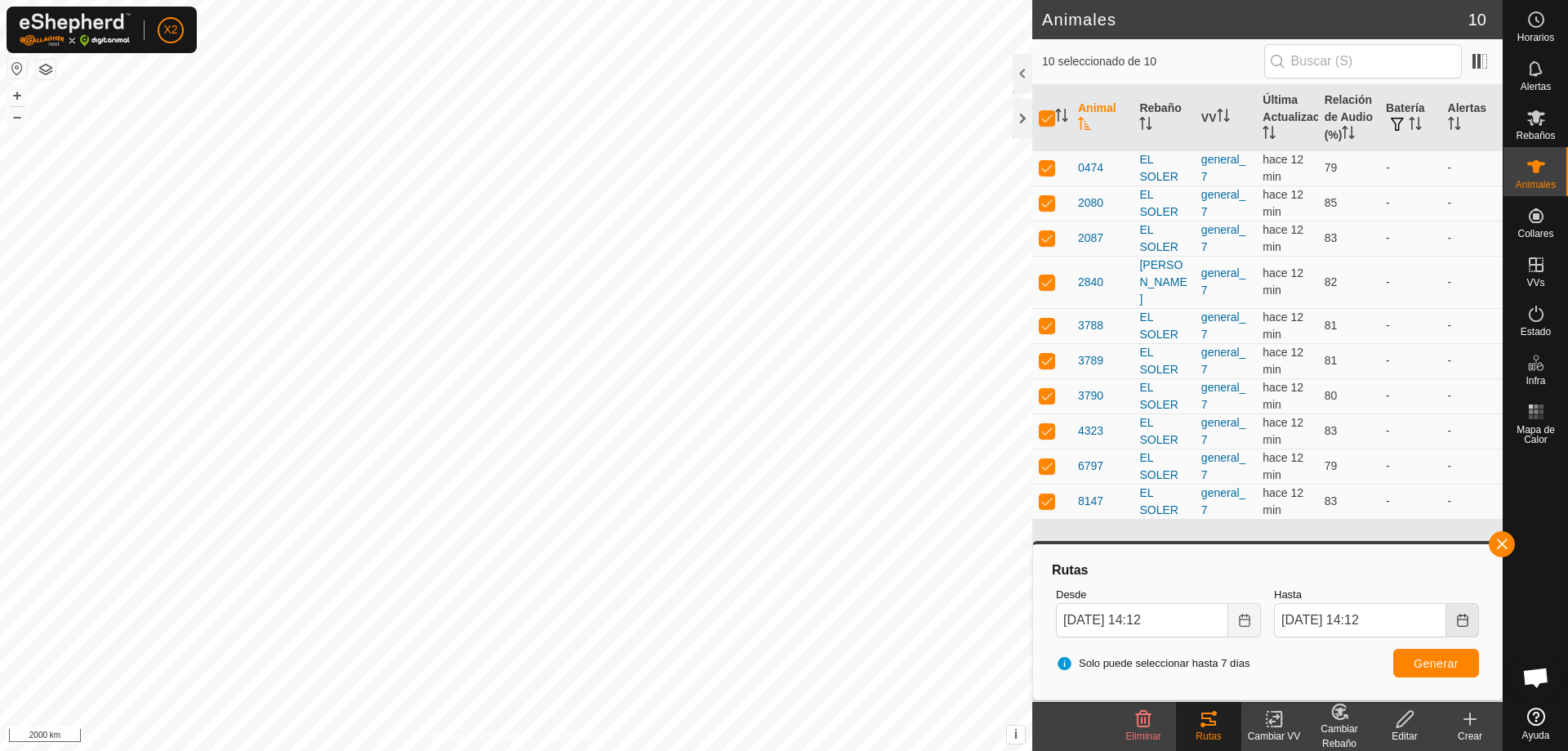
click at [1460, 611] on button "Choose Date" at bounding box center [1462, 620] width 32 height 34
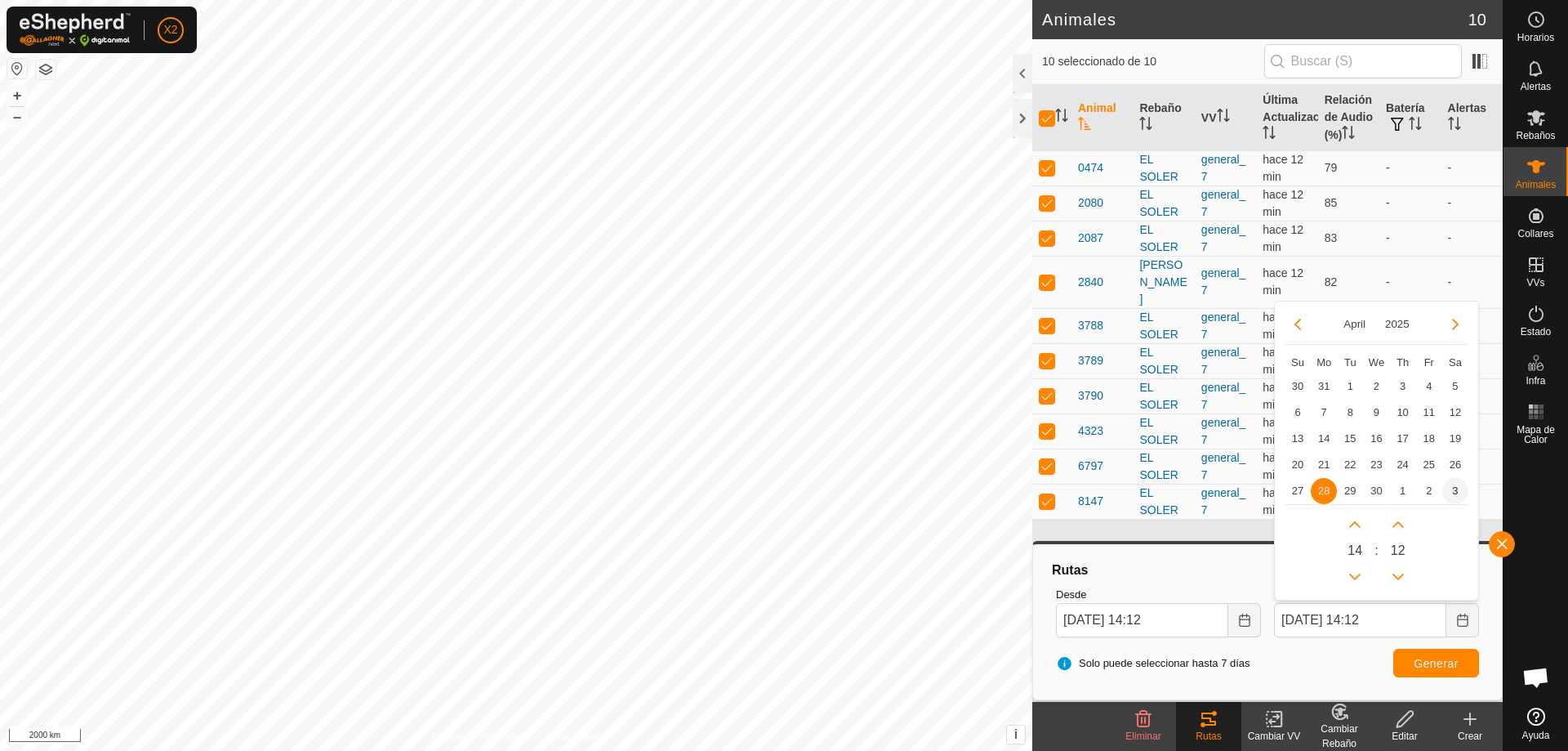
click at [1450, 488] on span "3" at bounding box center [1456, 491] width 26 height 26
type input "[DATE] 14:12"
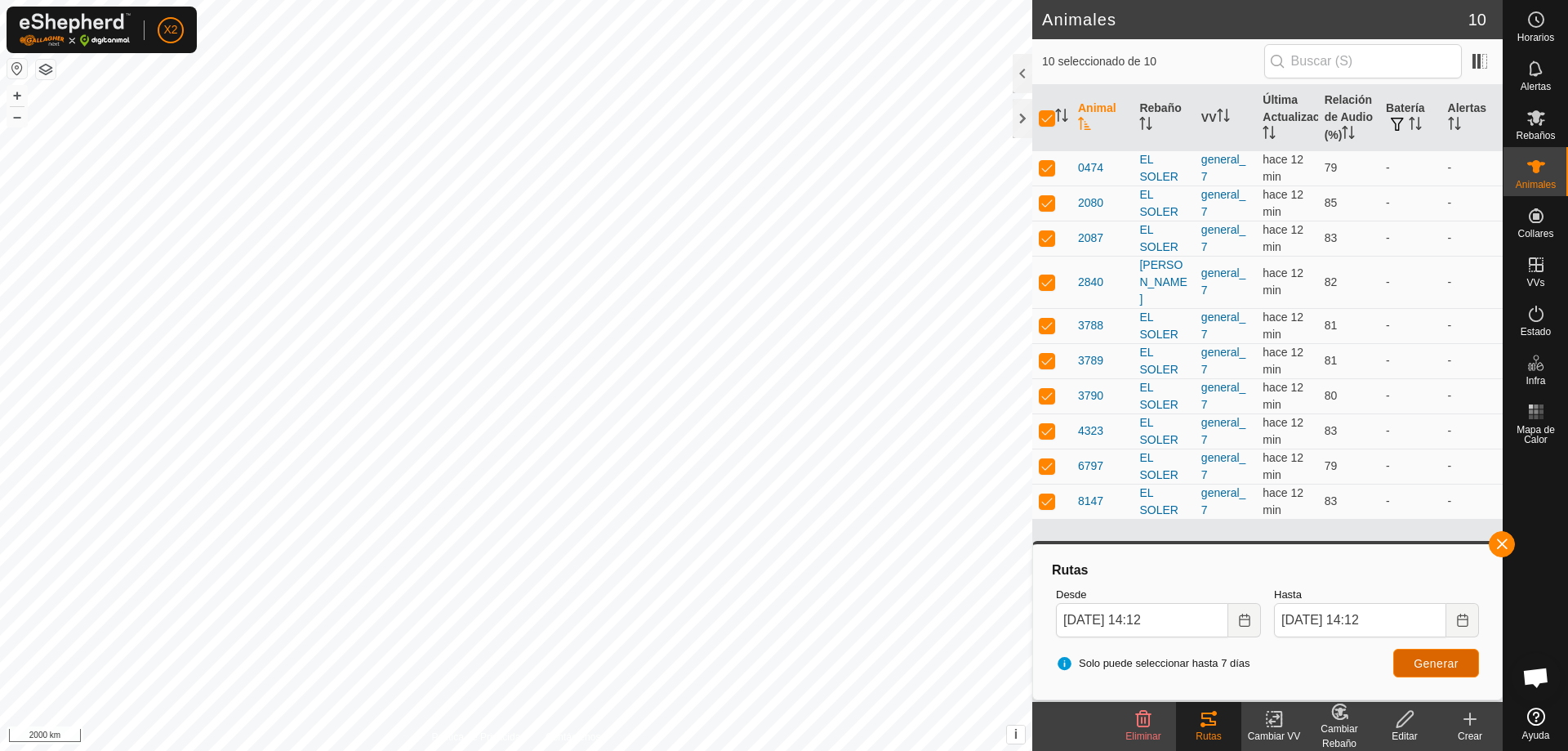
click at [1417, 673] on button "Generar" at bounding box center [1436, 663] width 85 height 29
click at [1240, 623] on icon "Choose Date" at bounding box center [1243, 620] width 10 height 13
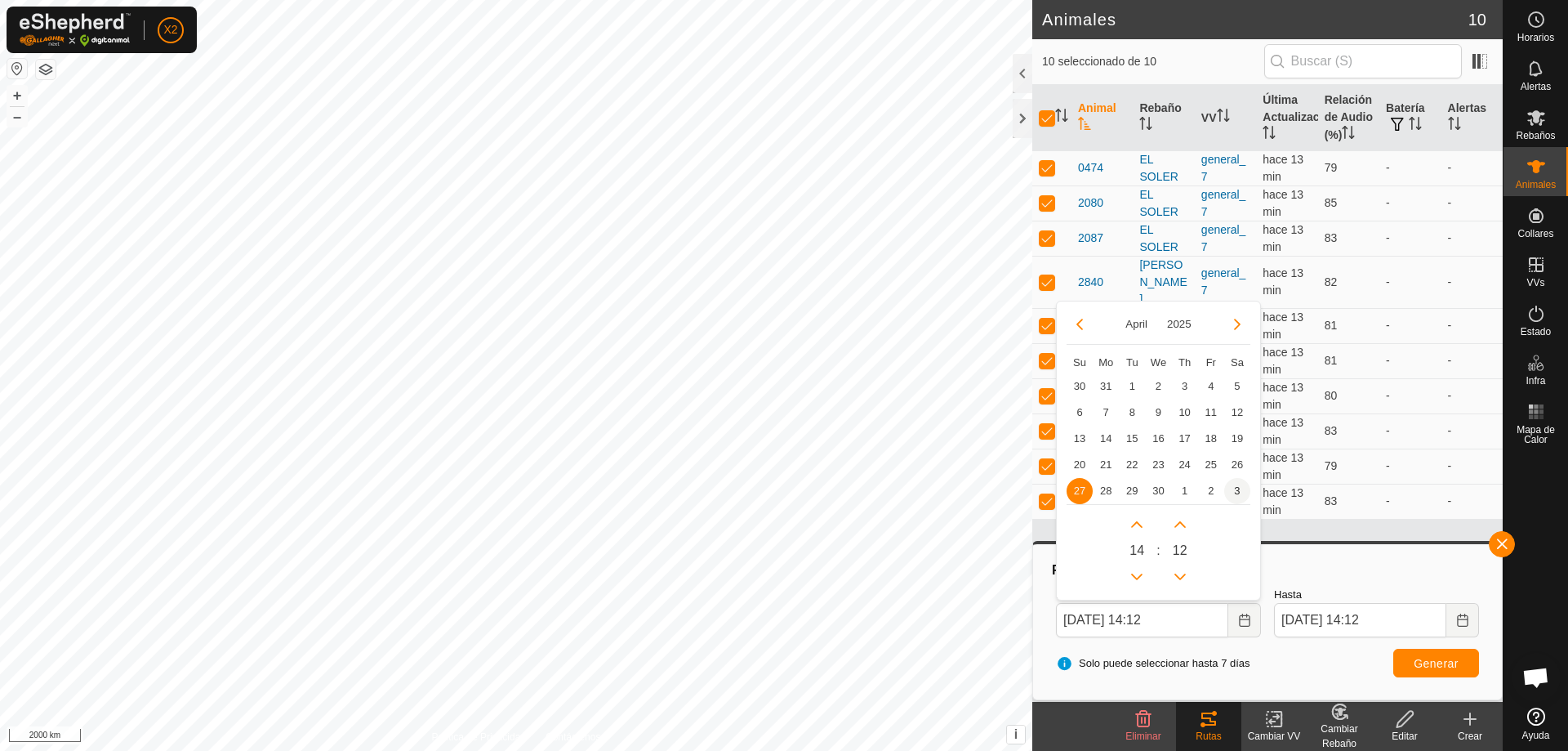
click at [1242, 490] on span "3" at bounding box center [1238, 491] width 26 height 26
type input "[DATE] 14:12"
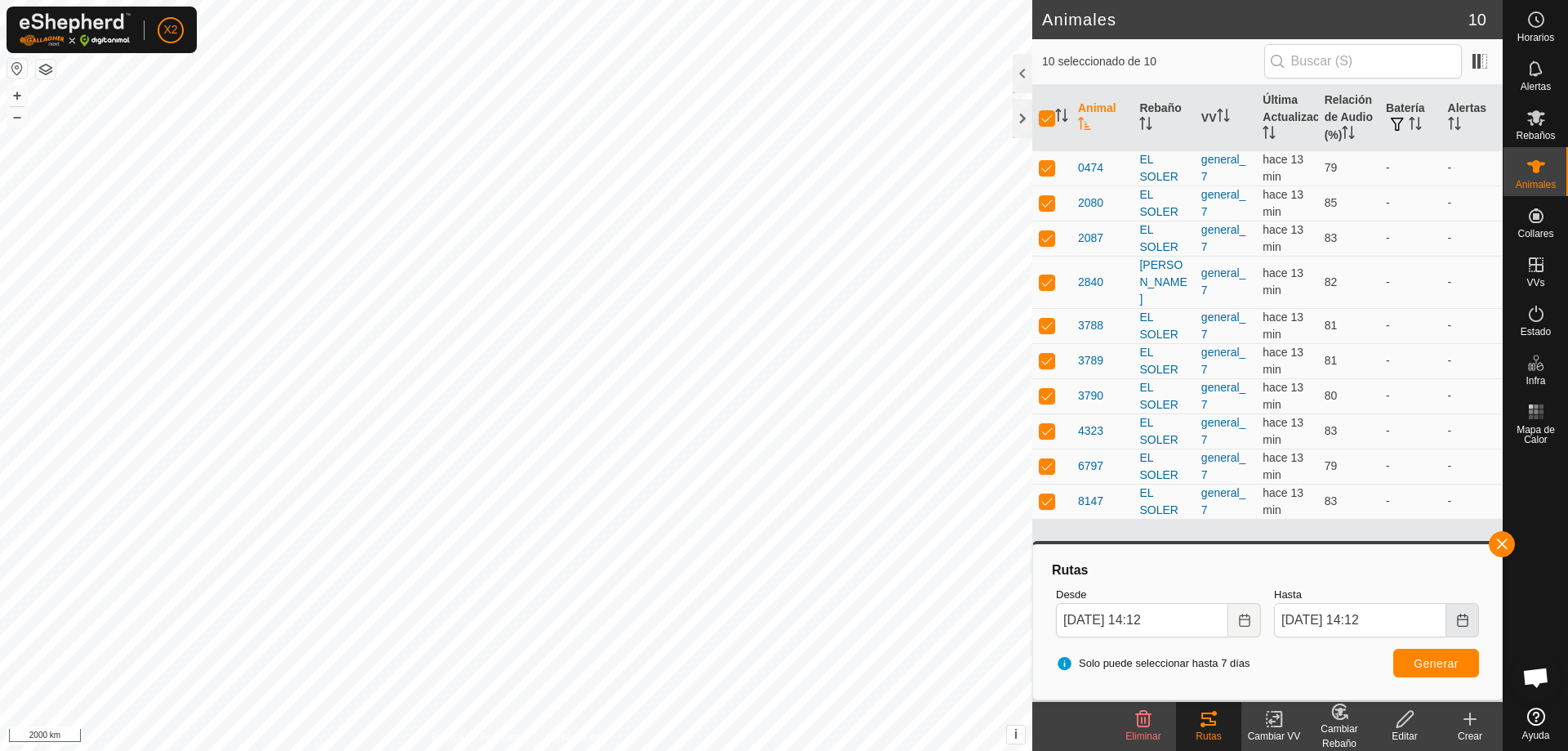
click at [1461, 624] on icon "Choose Date" at bounding box center [1463, 620] width 13 height 13
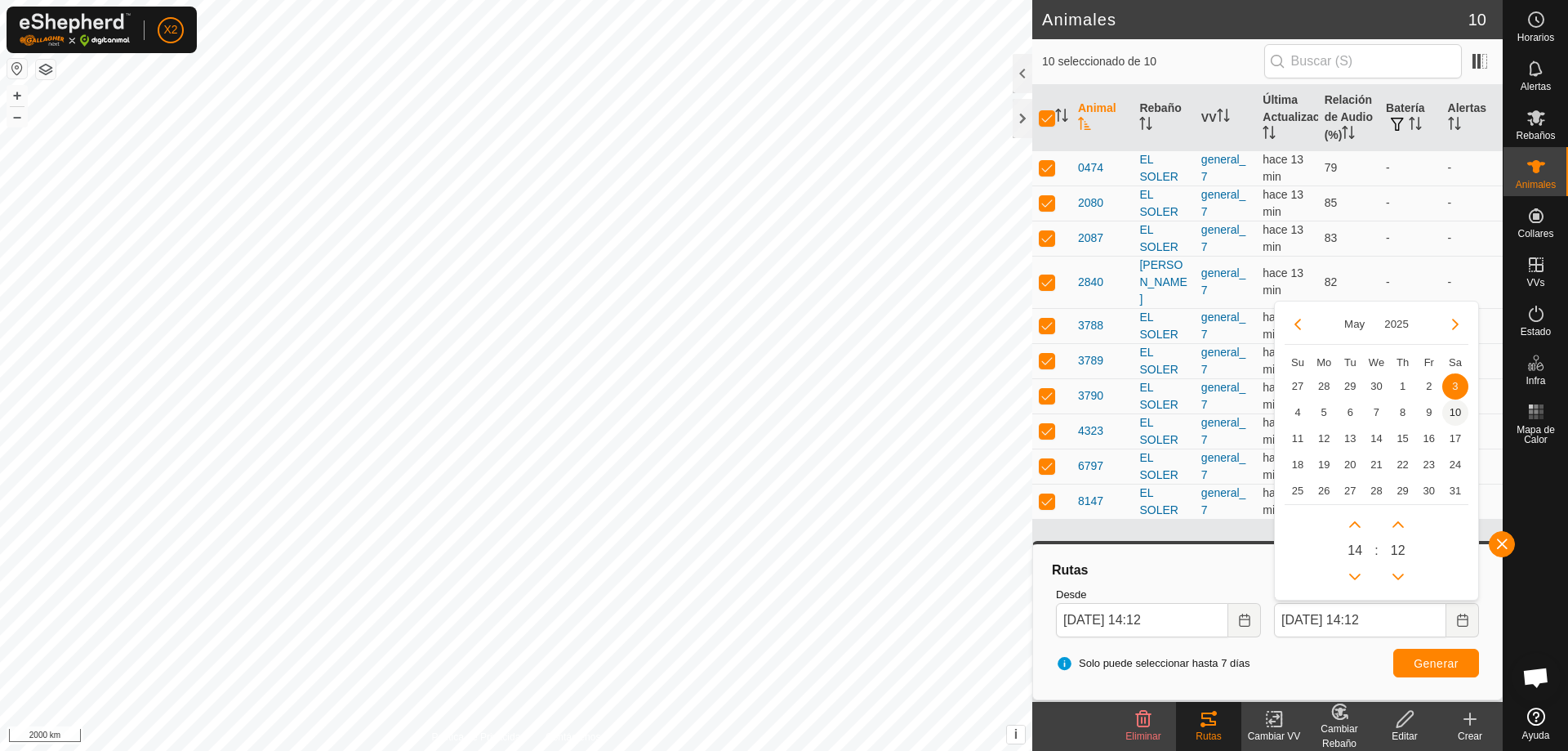
click at [1451, 412] on span "10" at bounding box center [1456, 412] width 26 height 26
type input "[DATE] 14:12"
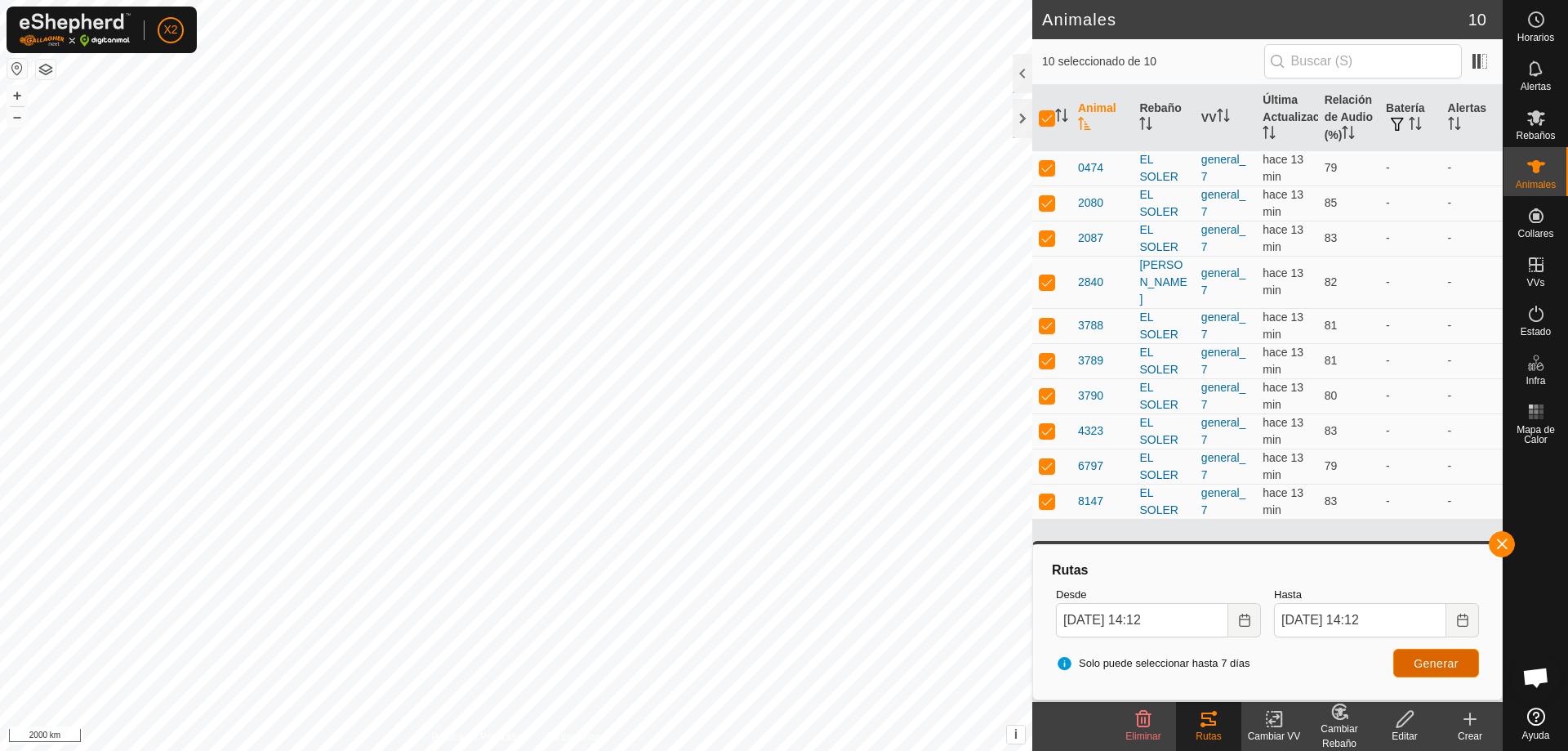
click at [1428, 658] on span "Generar" at bounding box center [1436, 664] width 45 height 13
click at [1250, 623] on icon "Choose Date" at bounding box center [1243, 620] width 10 height 13
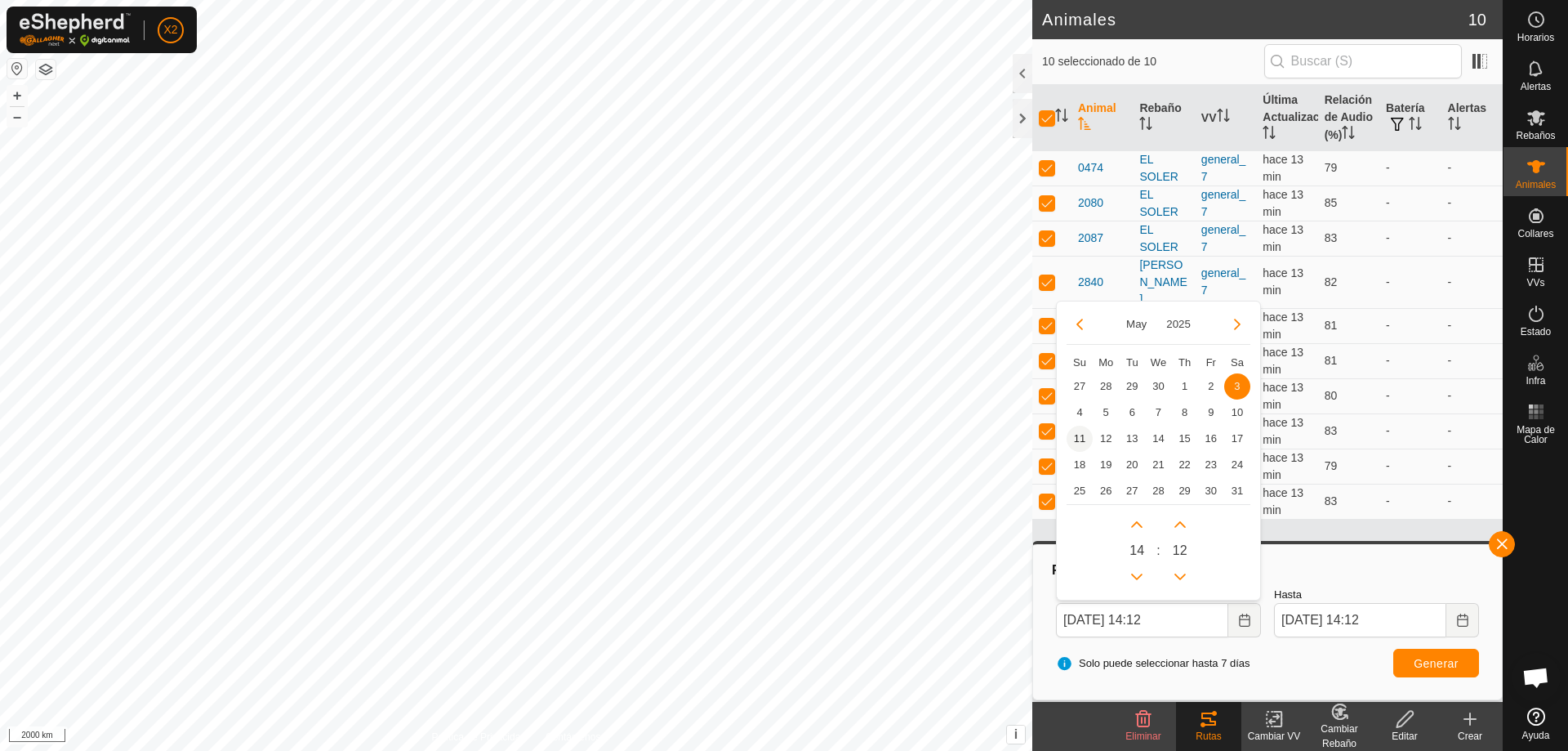
click at [1084, 440] on span "11" at bounding box center [1080, 439] width 26 height 26
type input "[DATE] 14:12"
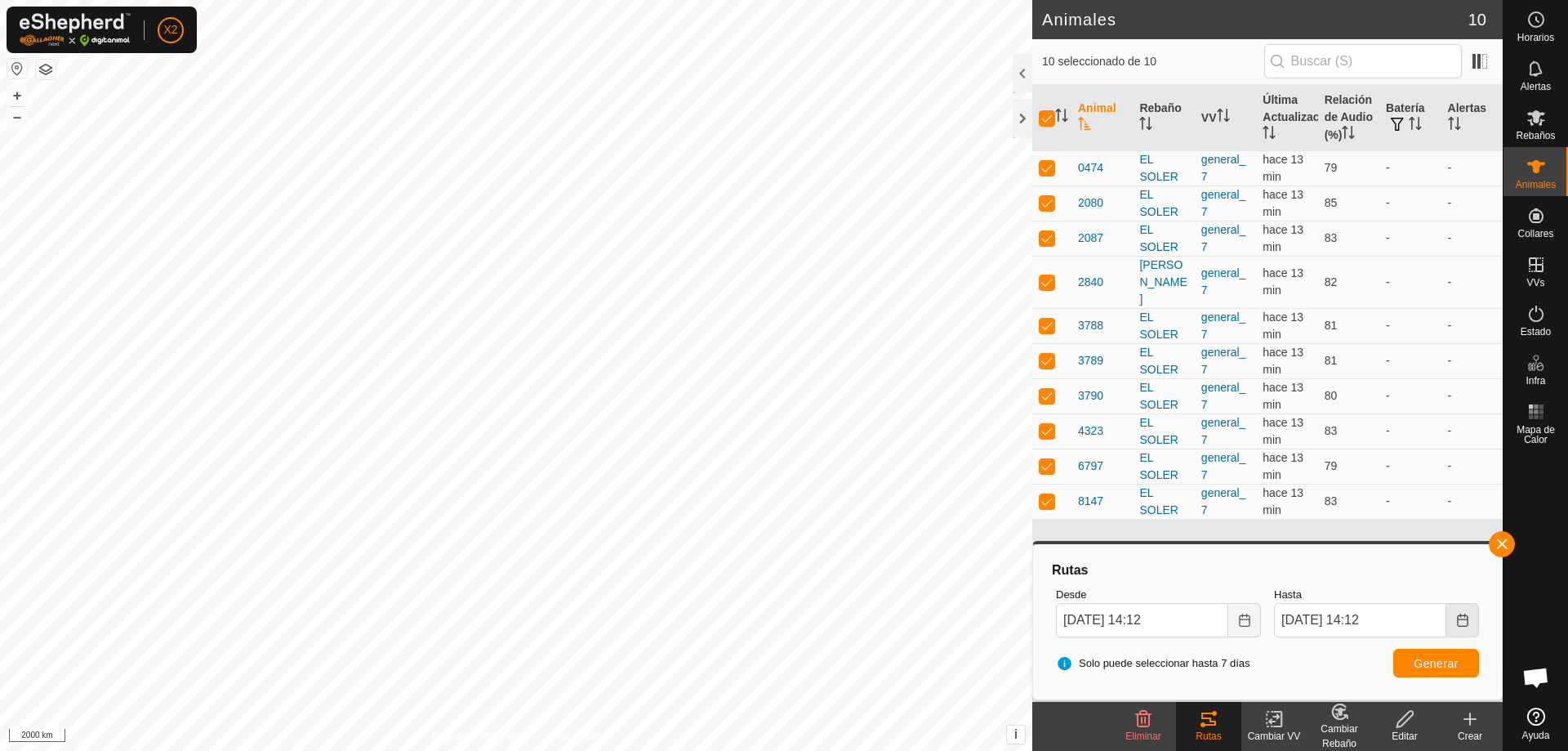
click at [1463, 622] on icon "Choose Date" at bounding box center [1463, 620] width 13 height 13
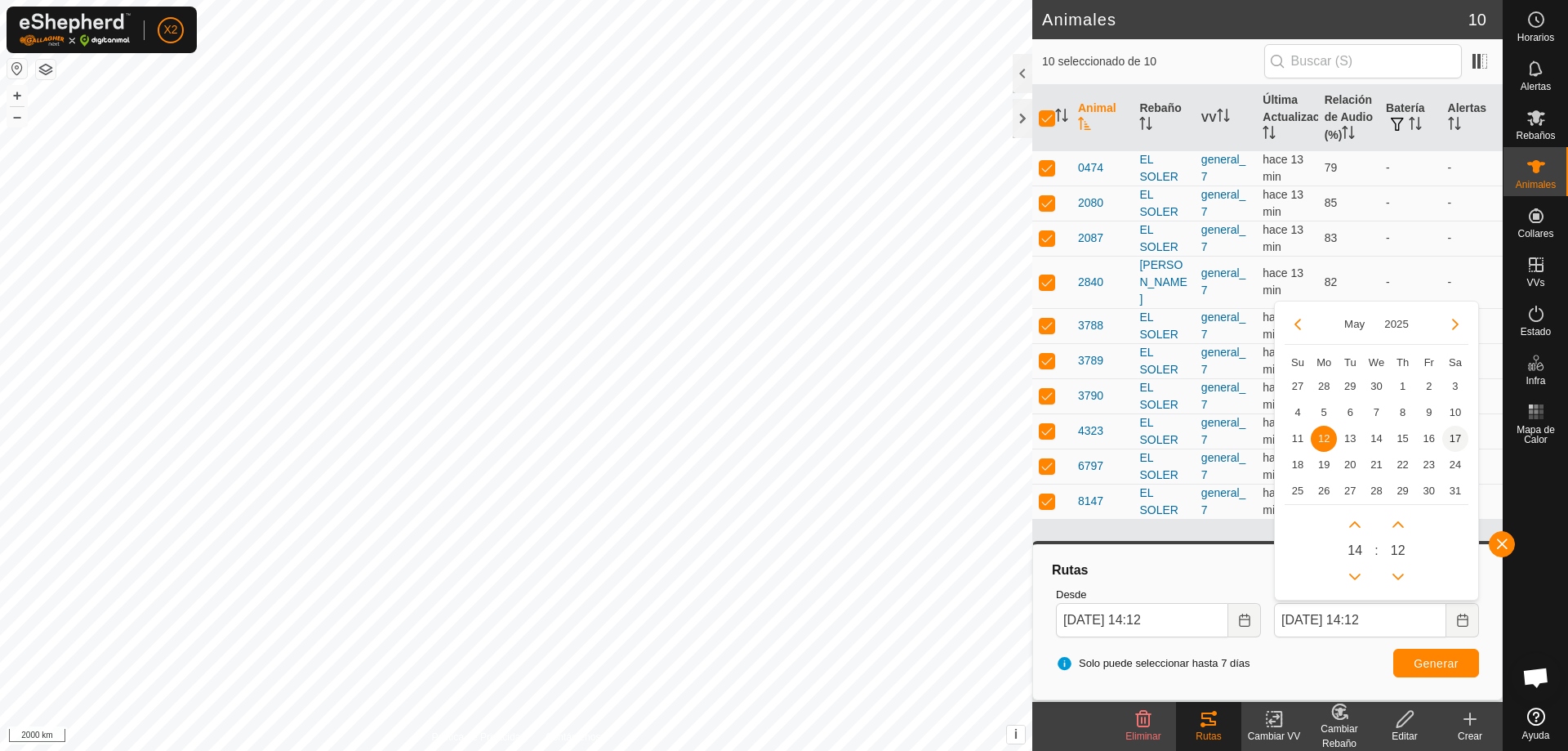
click at [1458, 435] on span "17" at bounding box center [1456, 439] width 26 height 26
type input "[DATE] 14:12"
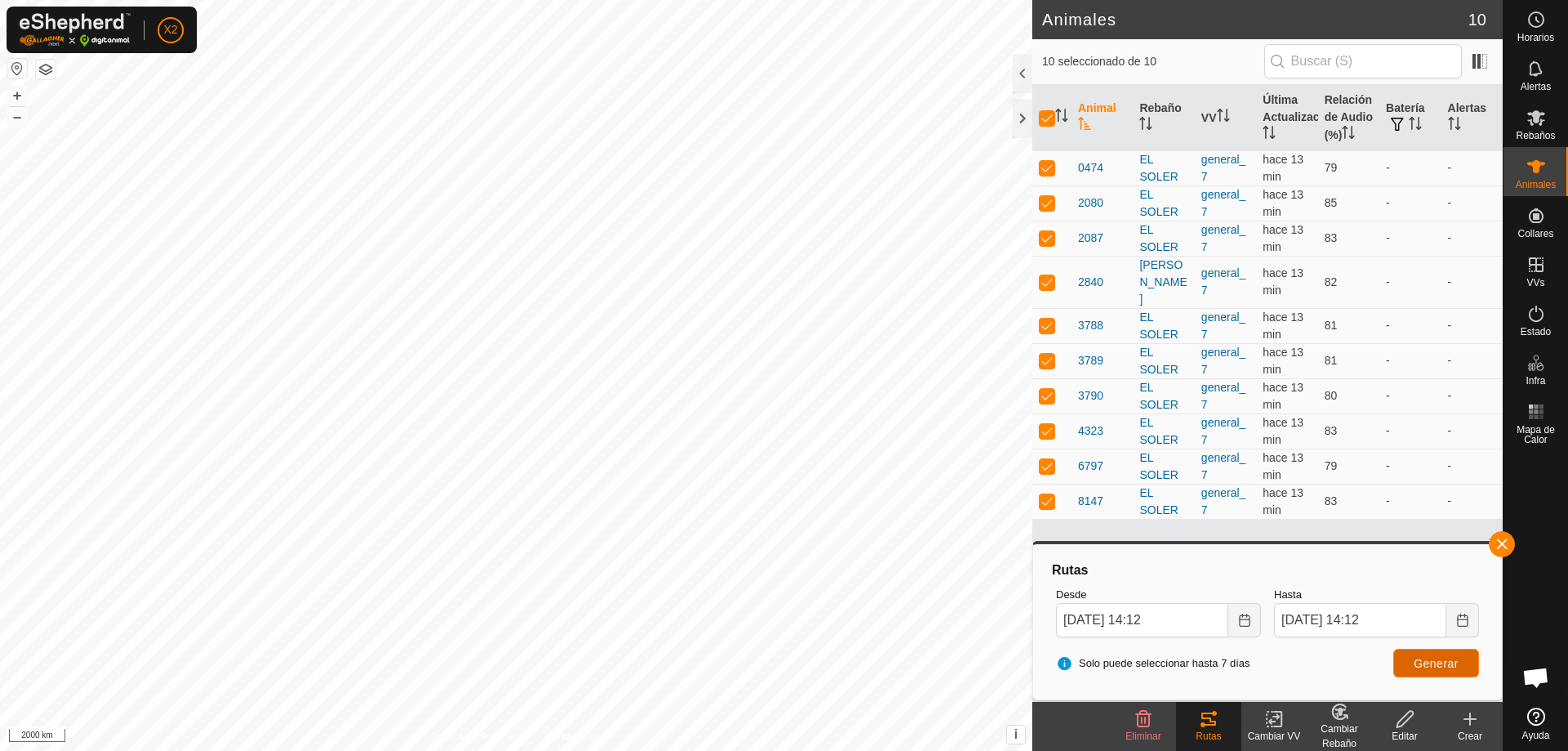
click at [1407, 673] on button "Generar" at bounding box center [1436, 663] width 85 height 29
click at [995, 750] on html "X2 Horarios Alertas Rebaños Animales Collares VVs Estado Infra Mapa de Calor Ay…" at bounding box center [784, 375] width 1568 height 751
click at [1490, 541] on div "Rutas Desde [DATE] 14:12 Hasta [DATE] 14:12 Solo puede seleccionar hasta 7 [PER…" at bounding box center [1267, 621] width 470 height 160
click at [1506, 544] on button "button" at bounding box center [1502, 544] width 26 height 26
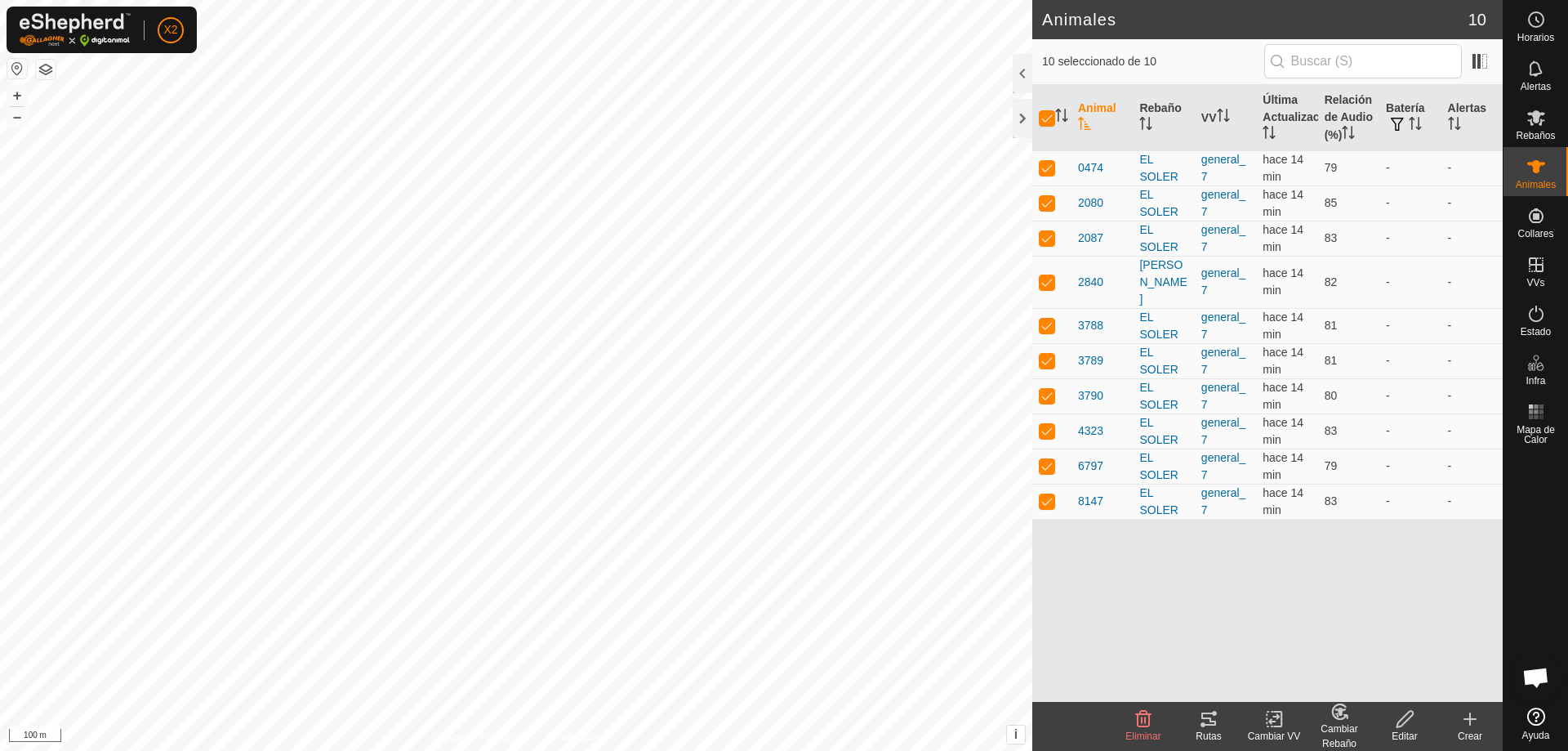
drag, startPoint x: 1176, startPoint y: 566, endPoint x: 1084, endPoint y: 561, distance: 92.1
click at [1176, 565] on div "Animal Rebaño VV Última Actualización Relación de Audio (%) Batería Alertas 047…" at bounding box center [1267, 394] width 470 height 617
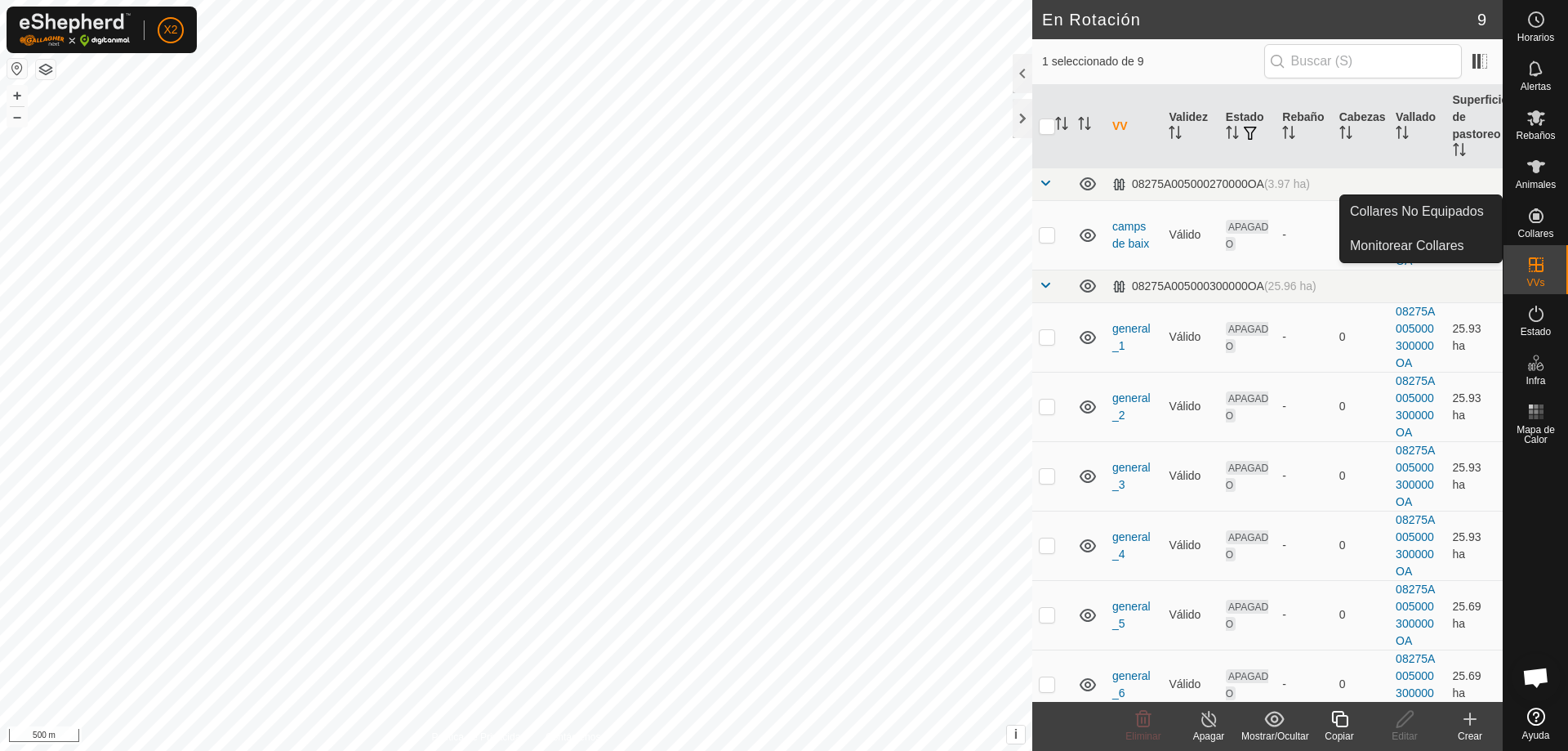
click at [1544, 218] on icon at bounding box center [1536, 215] width 19 height 19
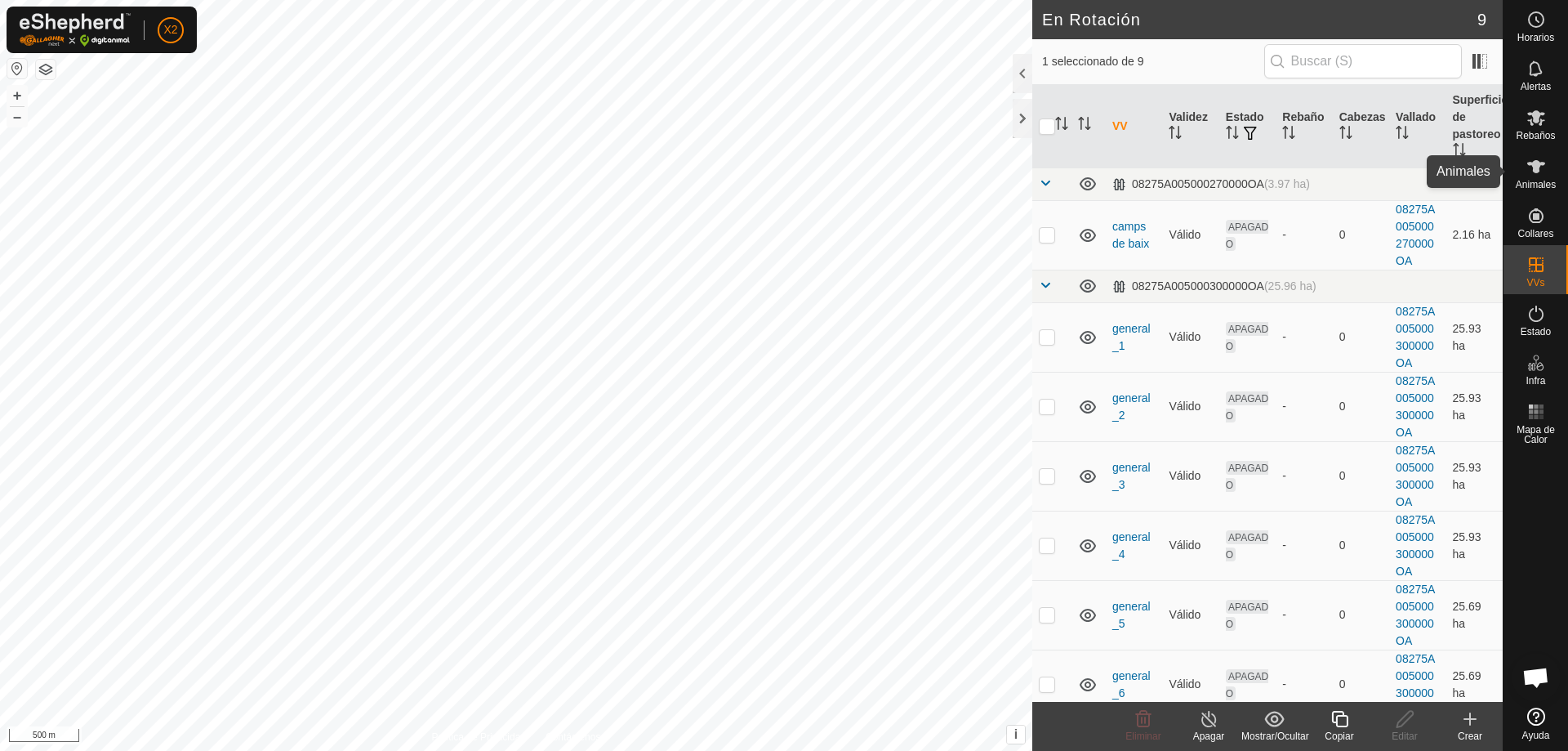
drag, startPoint x: 1539, startPoint y: 160, endPoint x: 1516, endPoint y: 170, distance: 25.1
click at [1539, 161] on icon at bounding box center [1536, 166] width 19 height 19
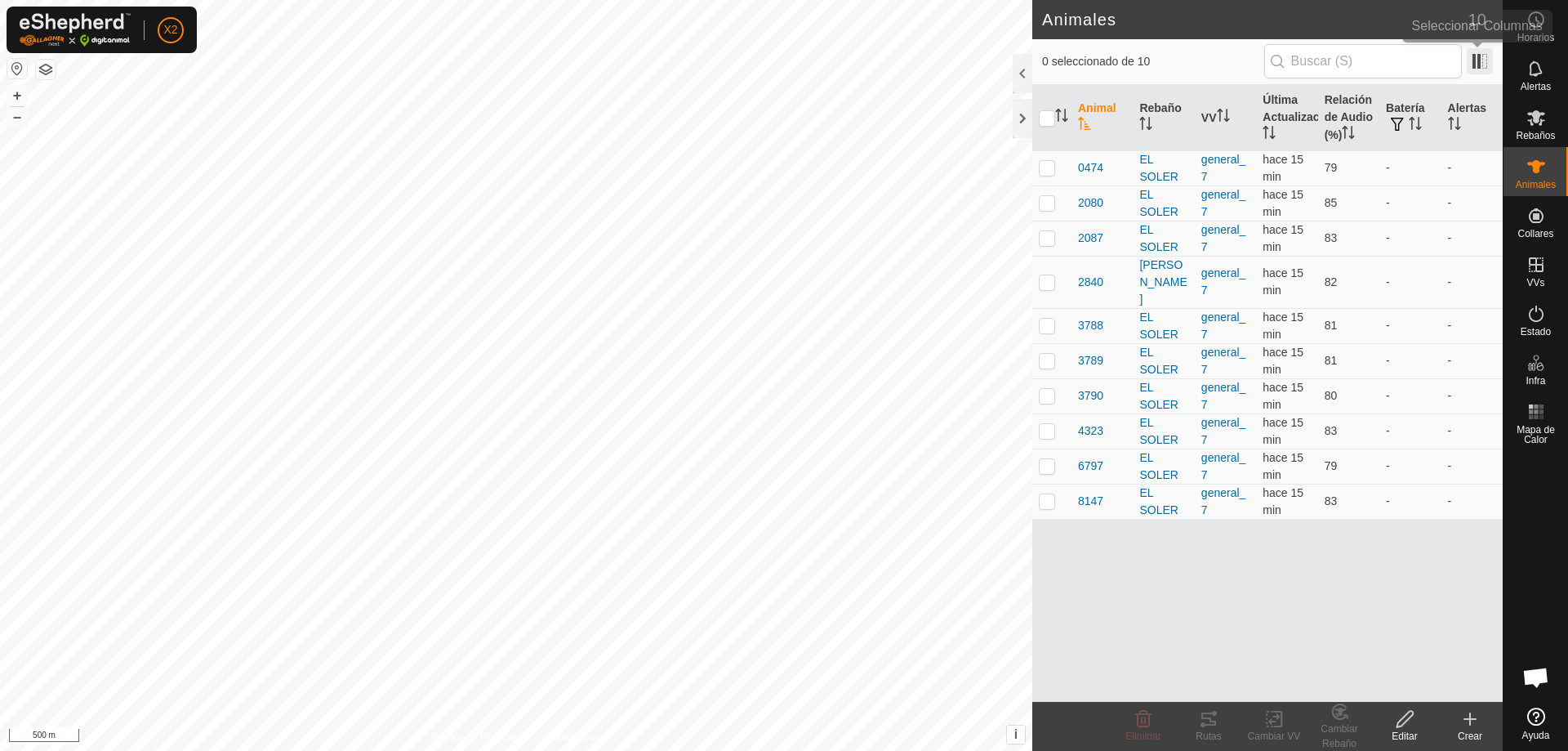
click at [1482, 53] on span at bounding box center [1480, 61] width 26 height 26
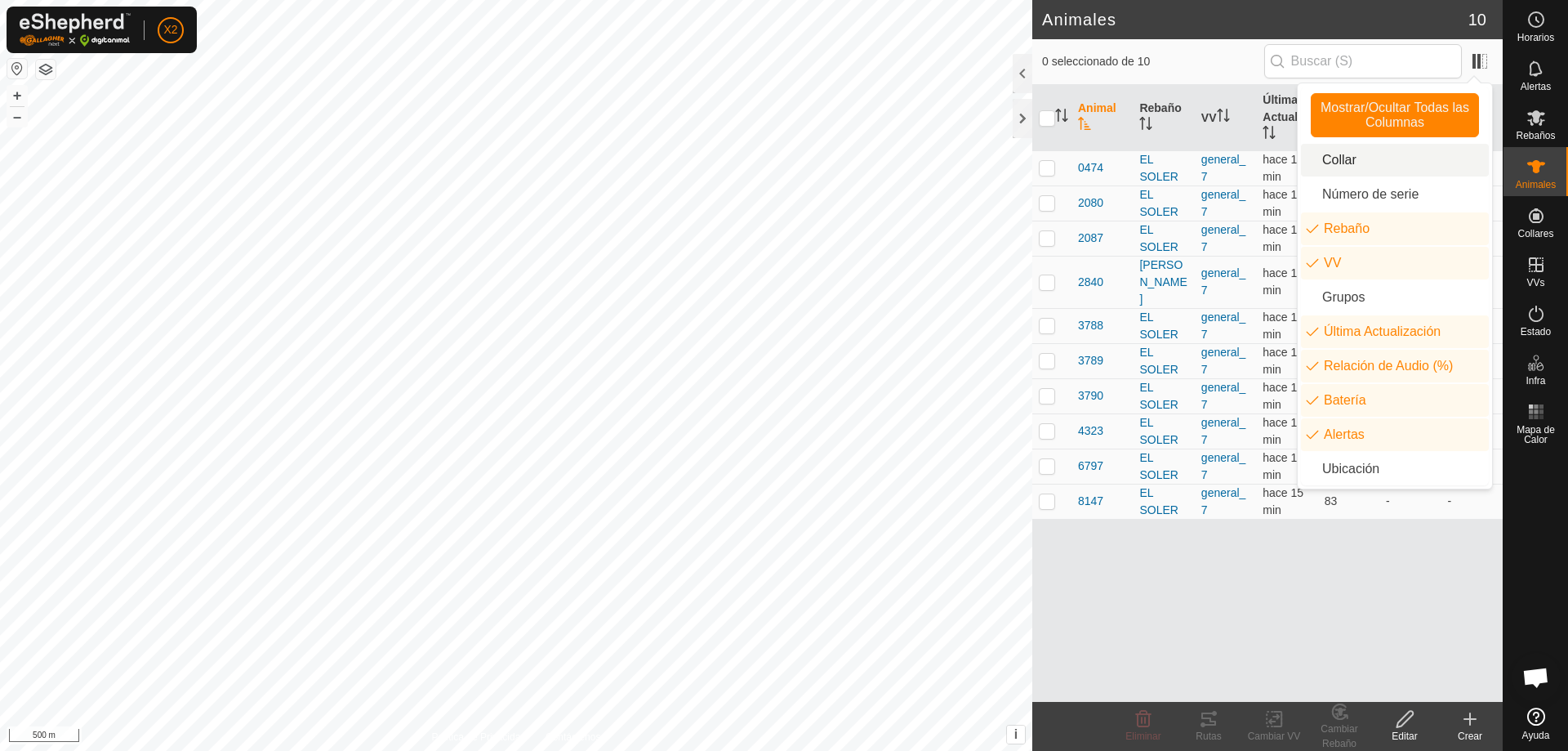
click at [1369, 162] on li "Collar" at bounding box center [1394, 160] width 187 height 32
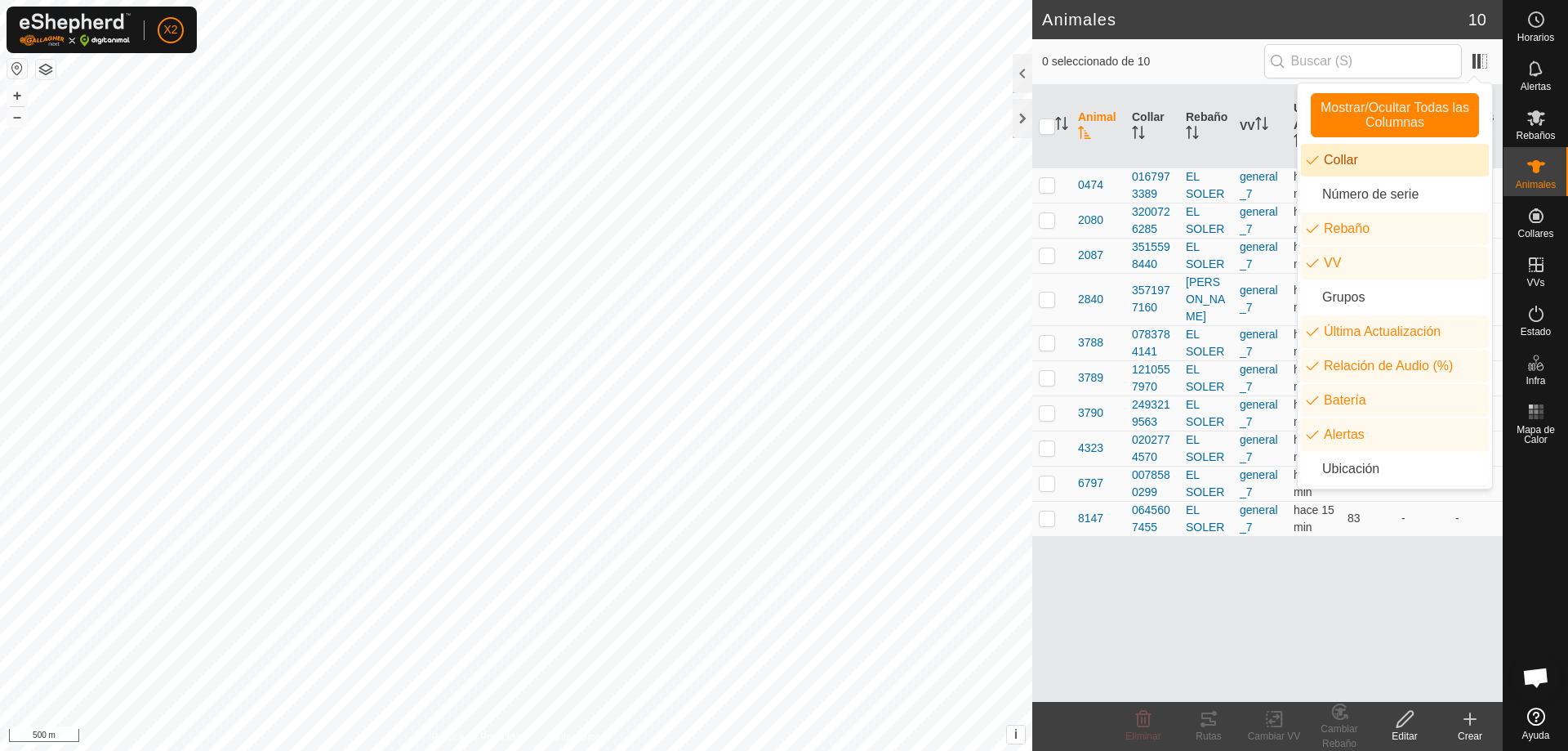
click at [1365, 147] on li "Collar" at bounding box center [1394, 160] width 187 height 32
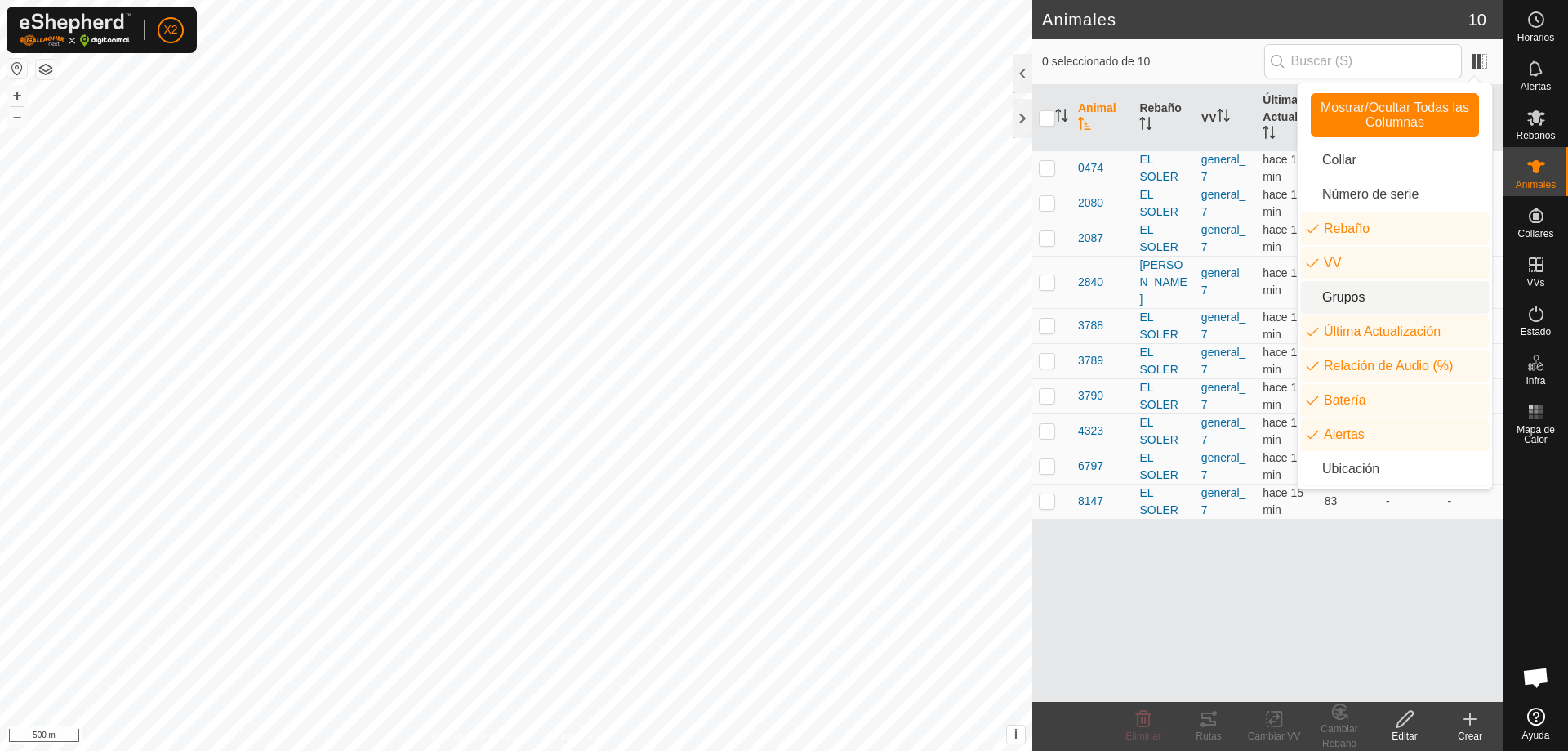
click at [1352, 297] on li "Grupos" at bounding box center [1394, 297] width 187 height 32
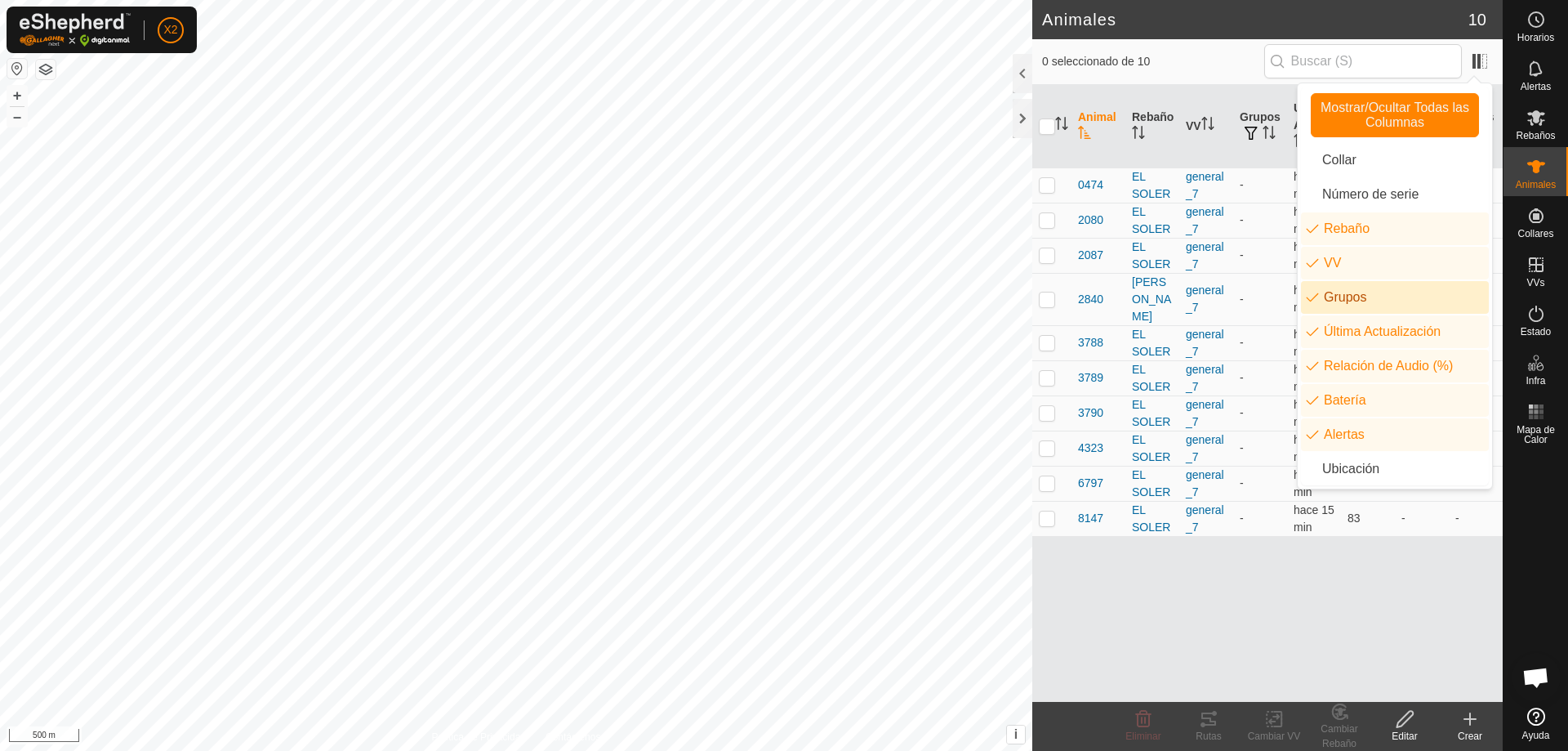
click at [1352, 297] on li "Grupos" at bounding box center [1394, 297] width 187 height 32
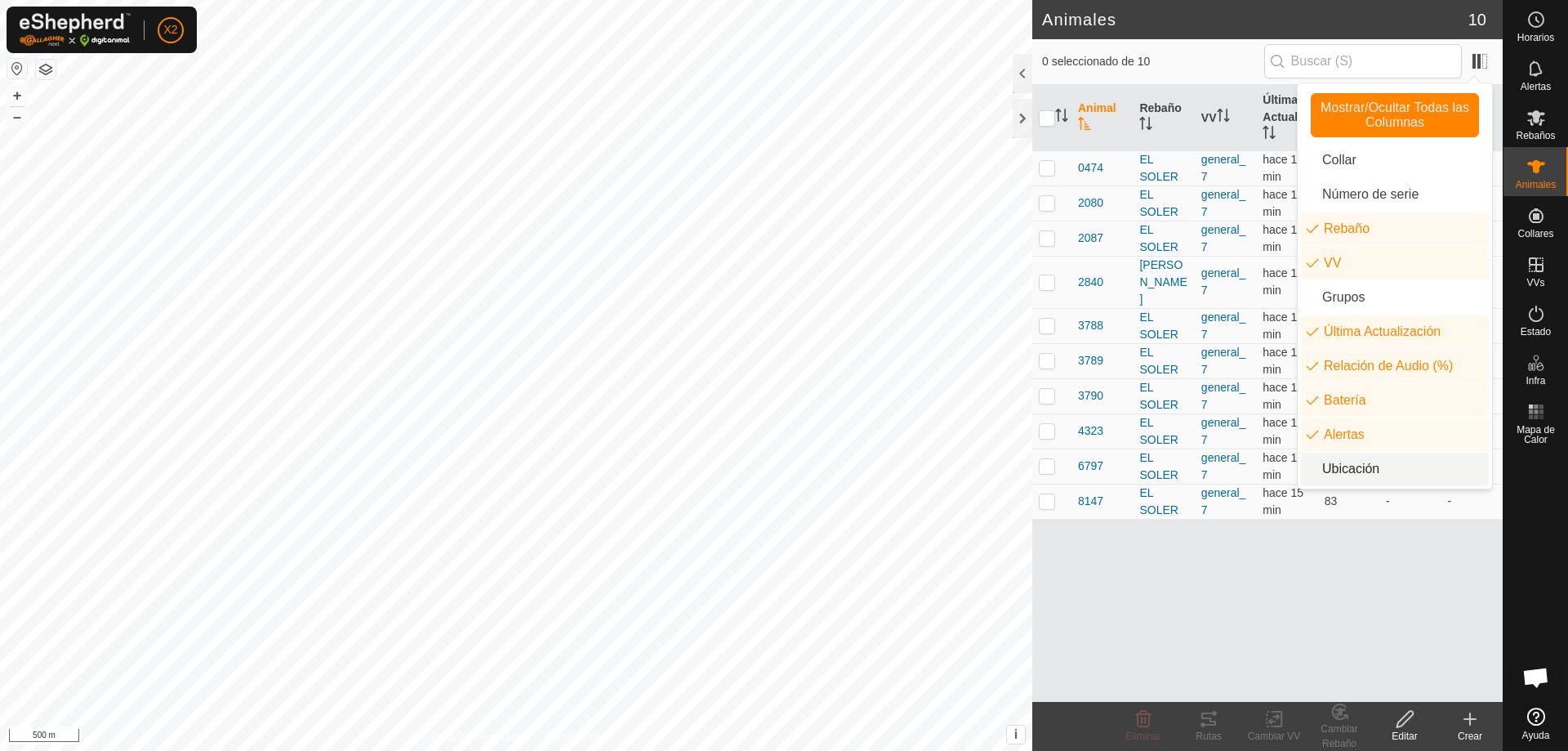
click at [1349, 480] on li "Ubicación" at bounding box center [1394, 469] width 187 height 32
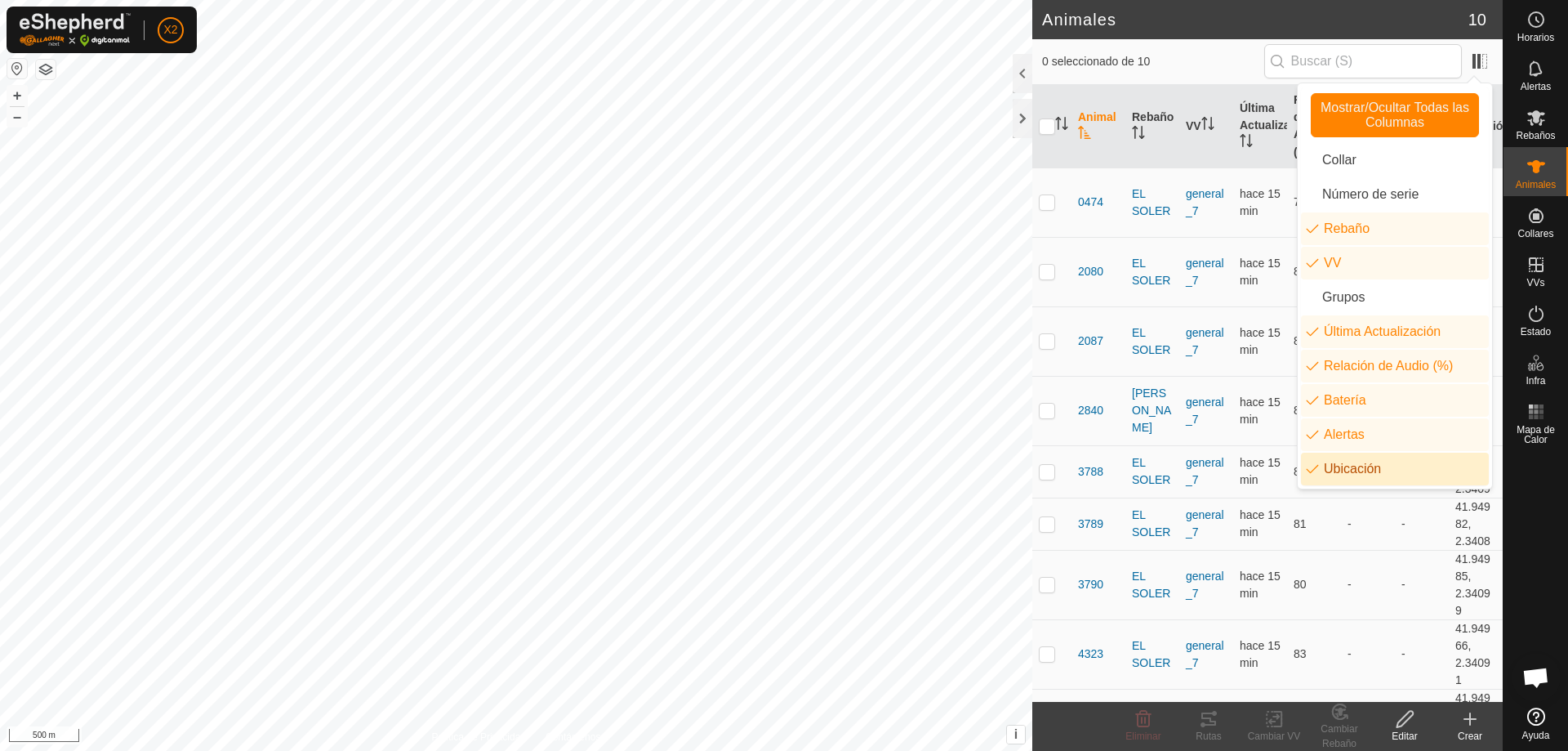
click at [1361, 466] on li "Ubicación" at bounding box center [1394, 469] width 187 height 32
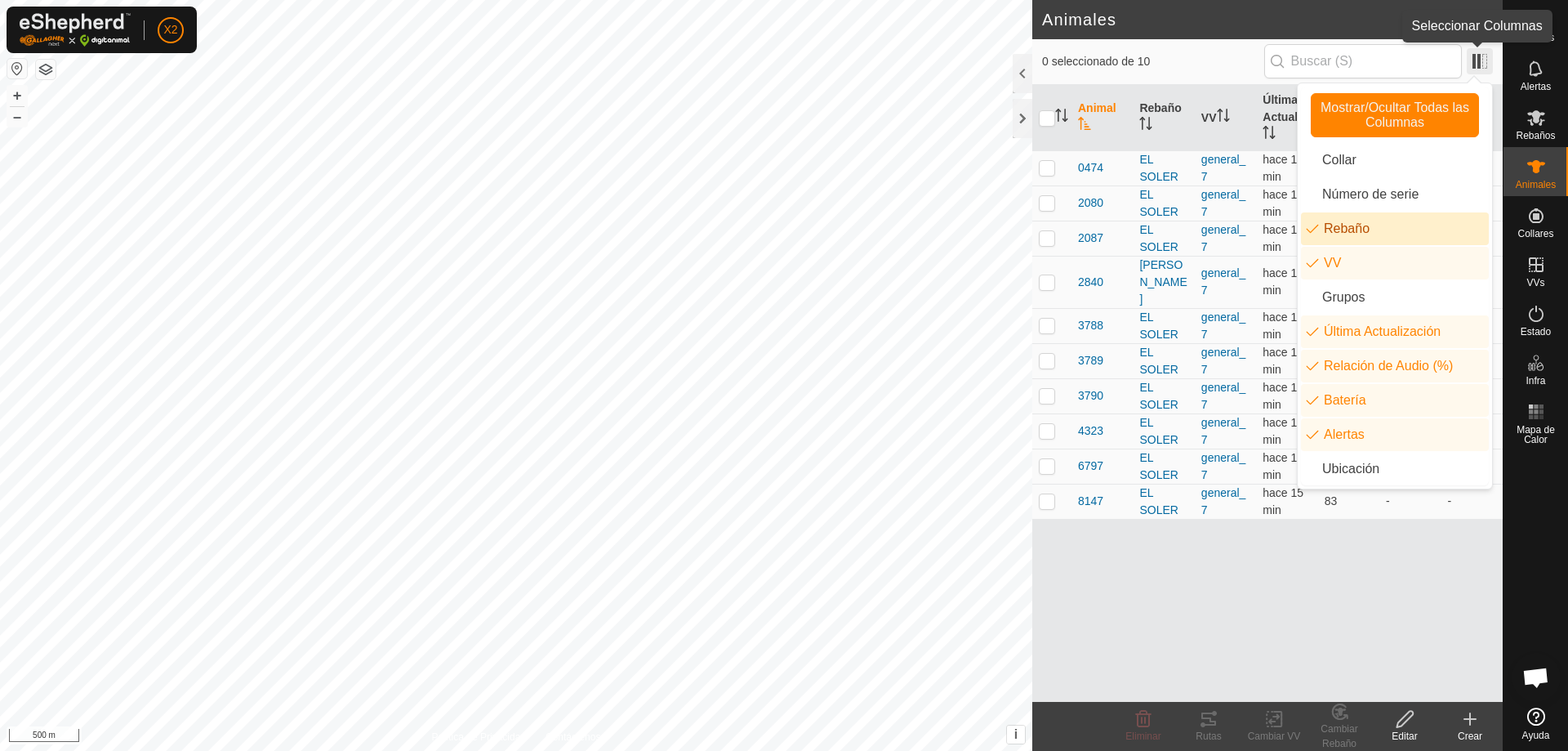
click at [1481, 58] on span at bounding box center [1480, 61] width 26 height 26
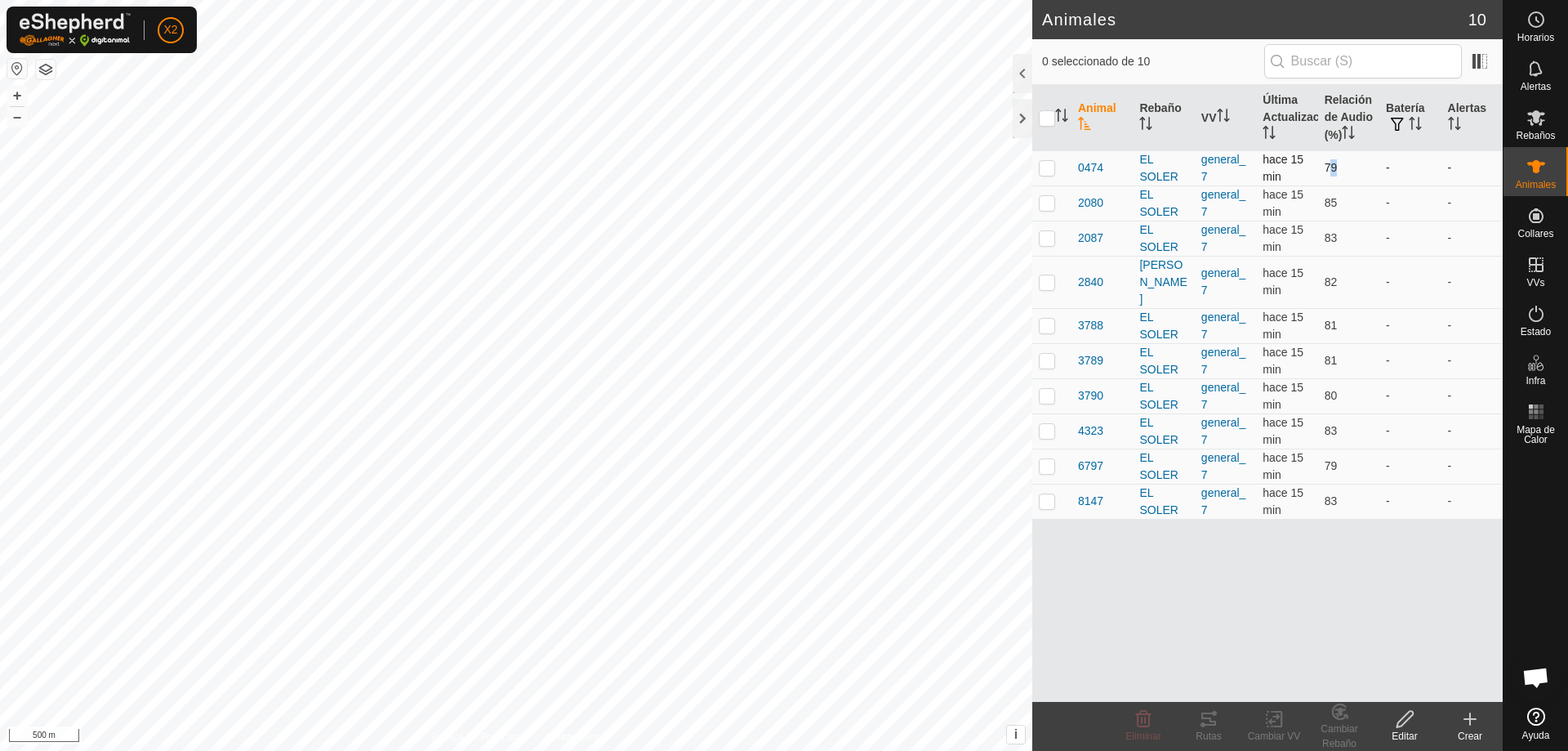
click at [1329, 166] on span "79" at bounding box center [1331, 167] width 13 height 13
click at [1047, 460] on p-checkbox at bounding box center [1047, 466] width 17 height 13
checkbox input "true"
click at [1207, 719] on icon at bounding box center [1209, 719] width 15 height 13
